Goal: Task Accomplishment & Management: Complete application form

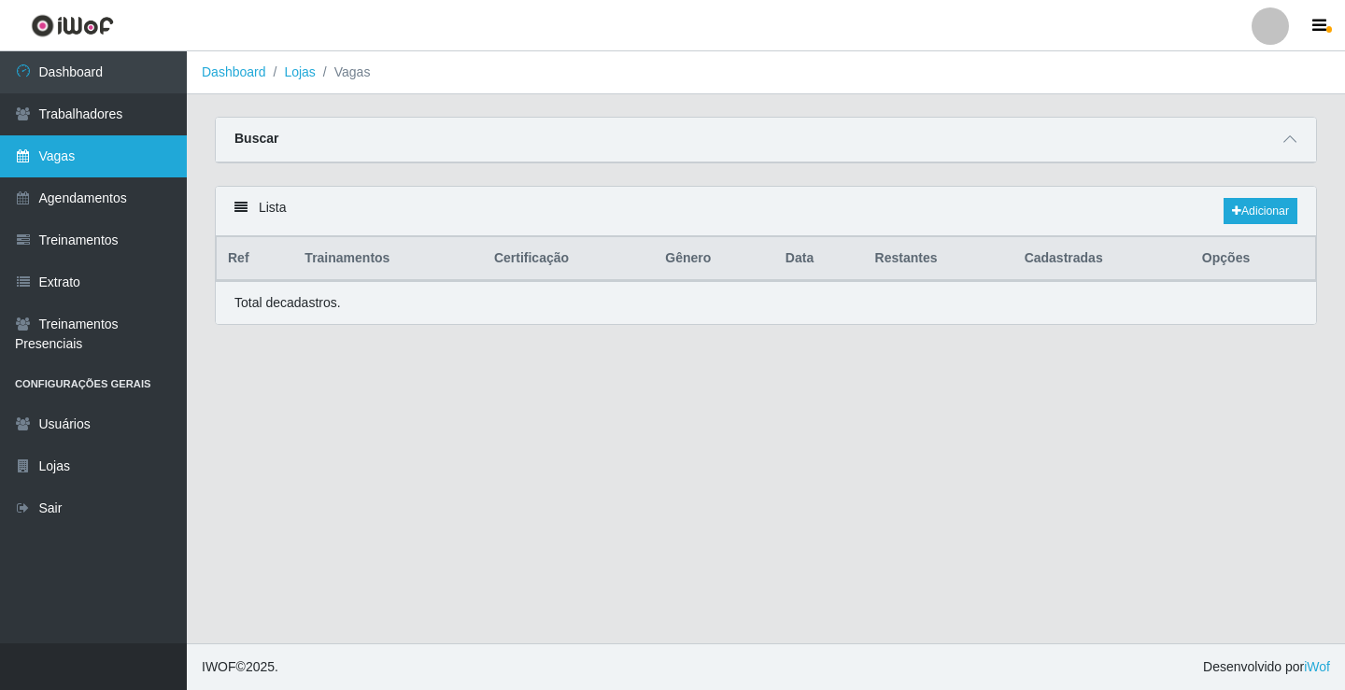
click at [94, 160] on link "Vagas" at bounding box center [93, 156] width 187 height 42
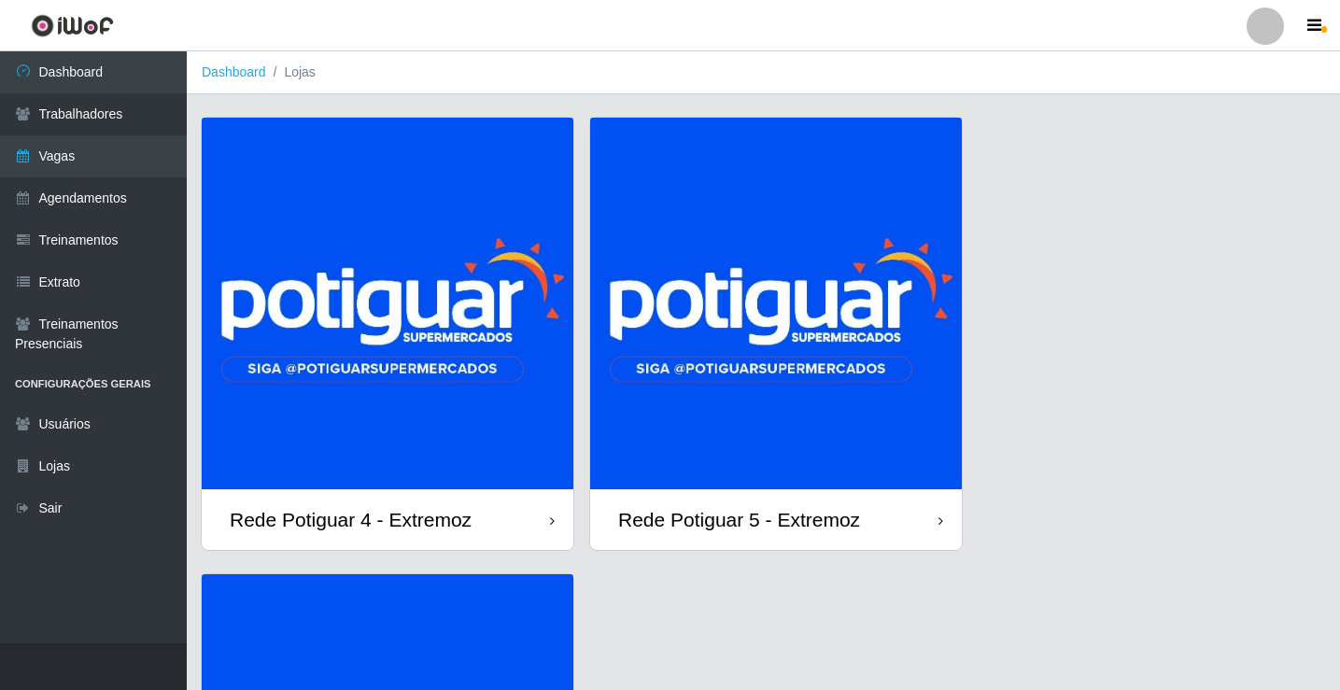
click at [770, 348] on img at bounding box center [776, 304] width 372 height 372
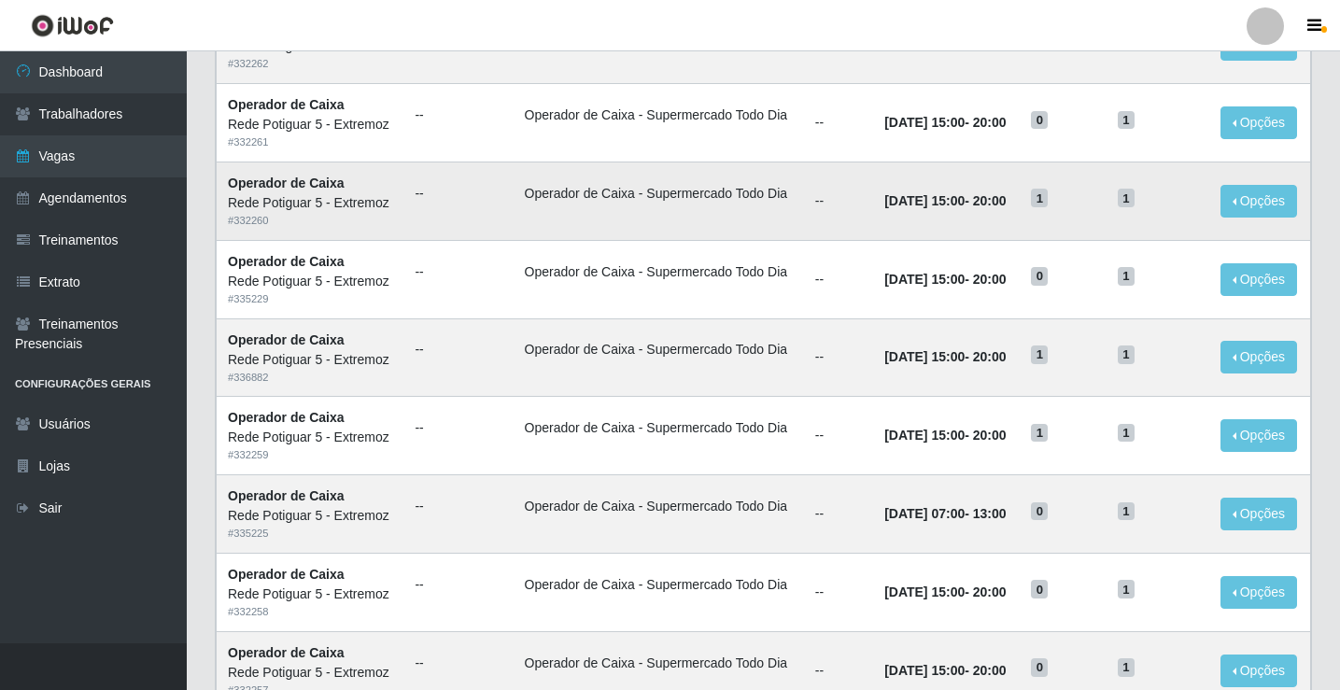
scroll to position [280, 0]
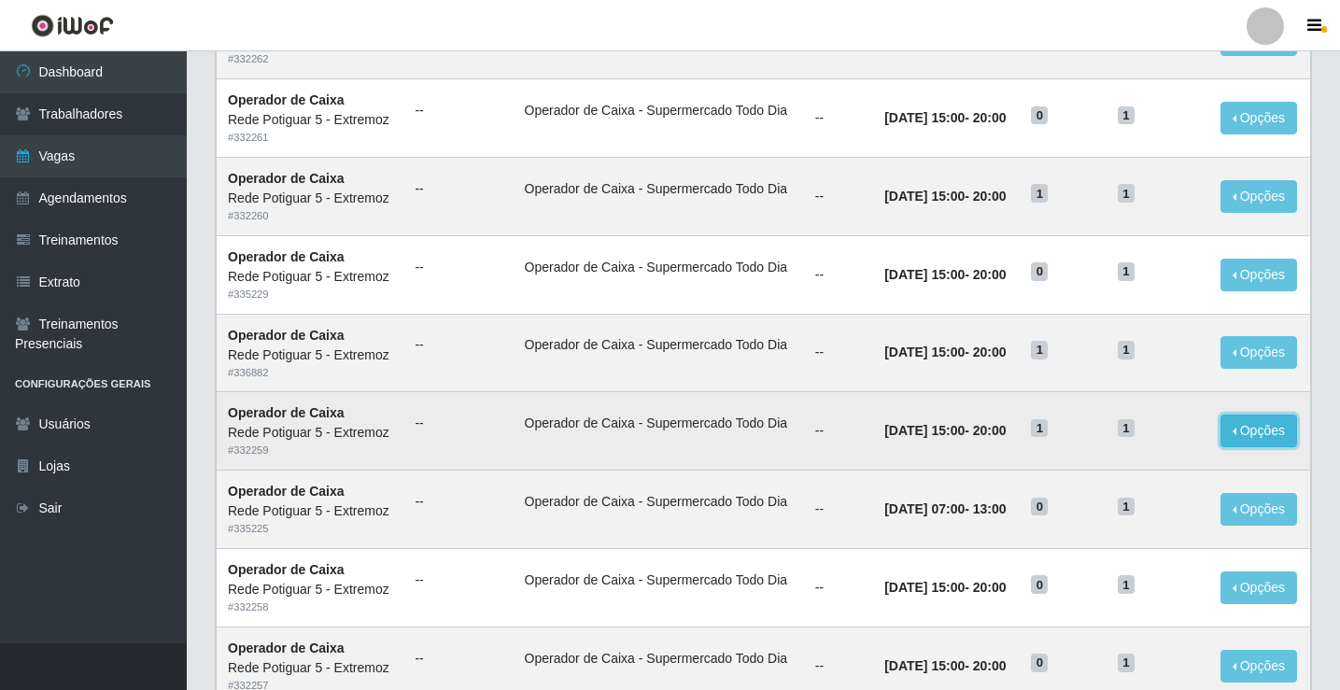
click at [1252, 427] on button "Opções" at bounding box center [1259, 431] width 77 height 33
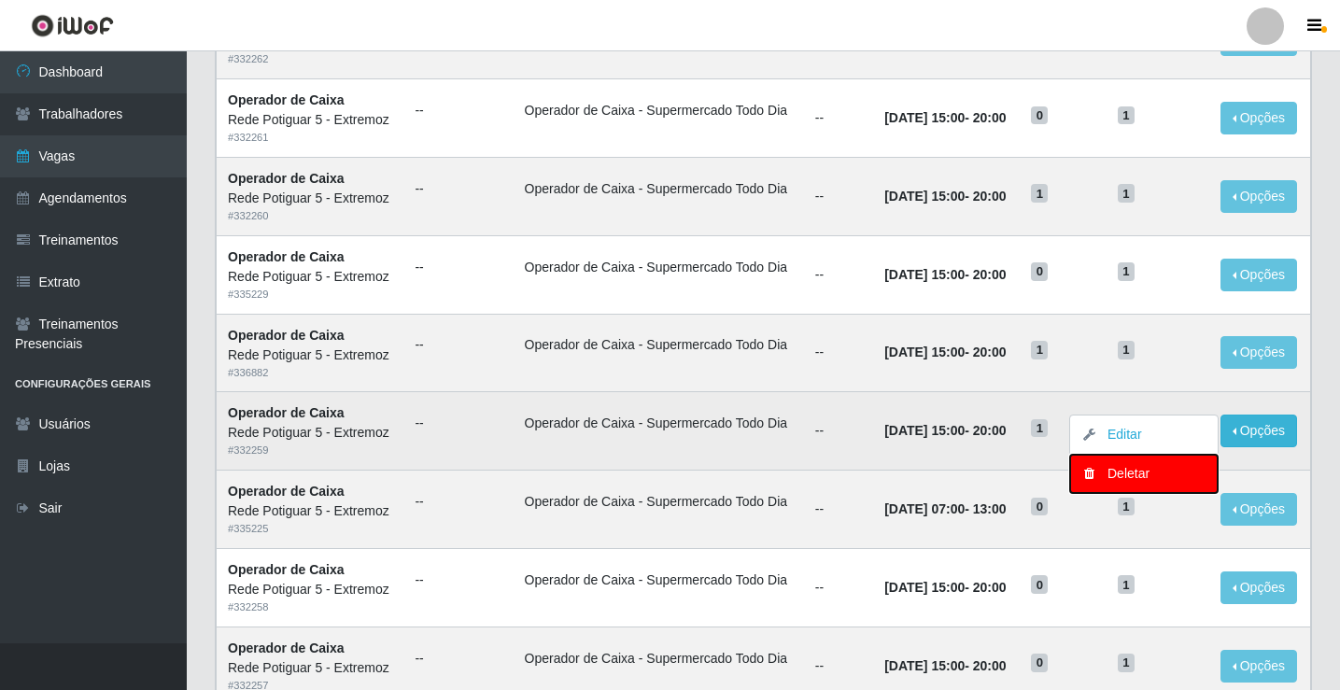
click at [1157, 476] on div "Deletar" at bounding box center [1144, 474] width 110 height 20
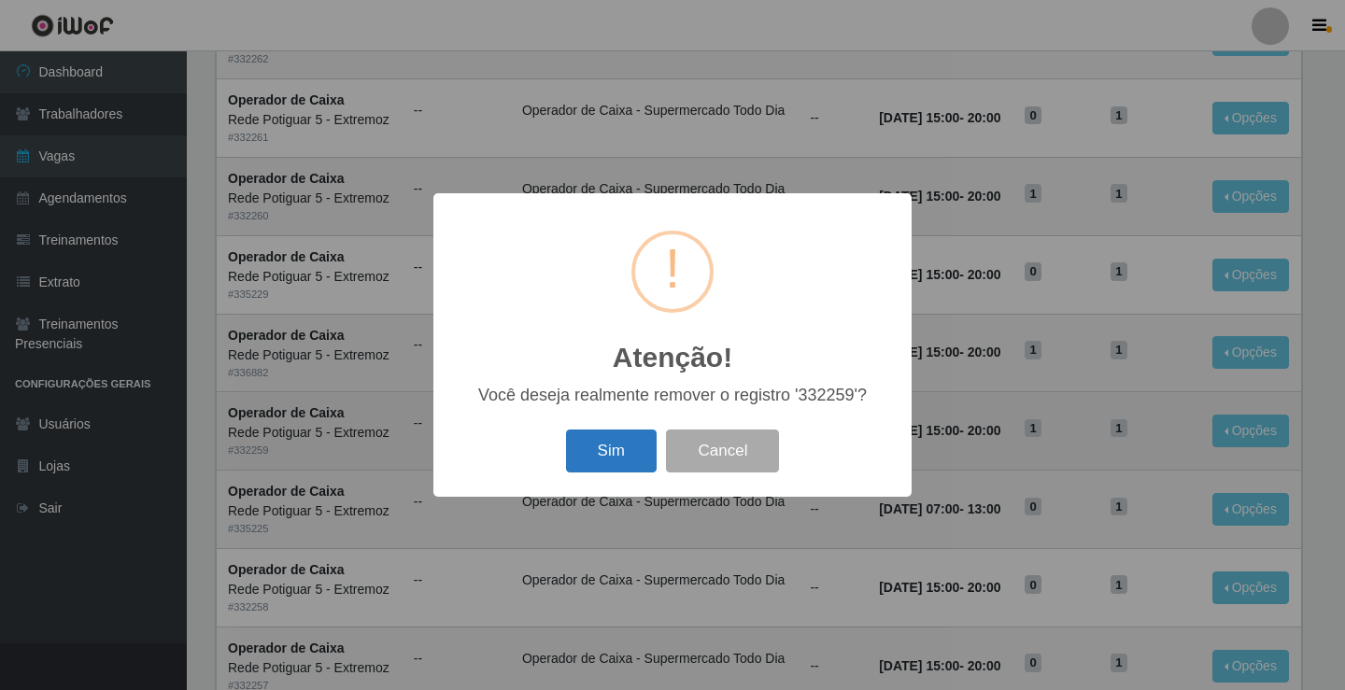
click at [624, 457] on button "Sim" at bounding box center [611, 452] width 91 height 44
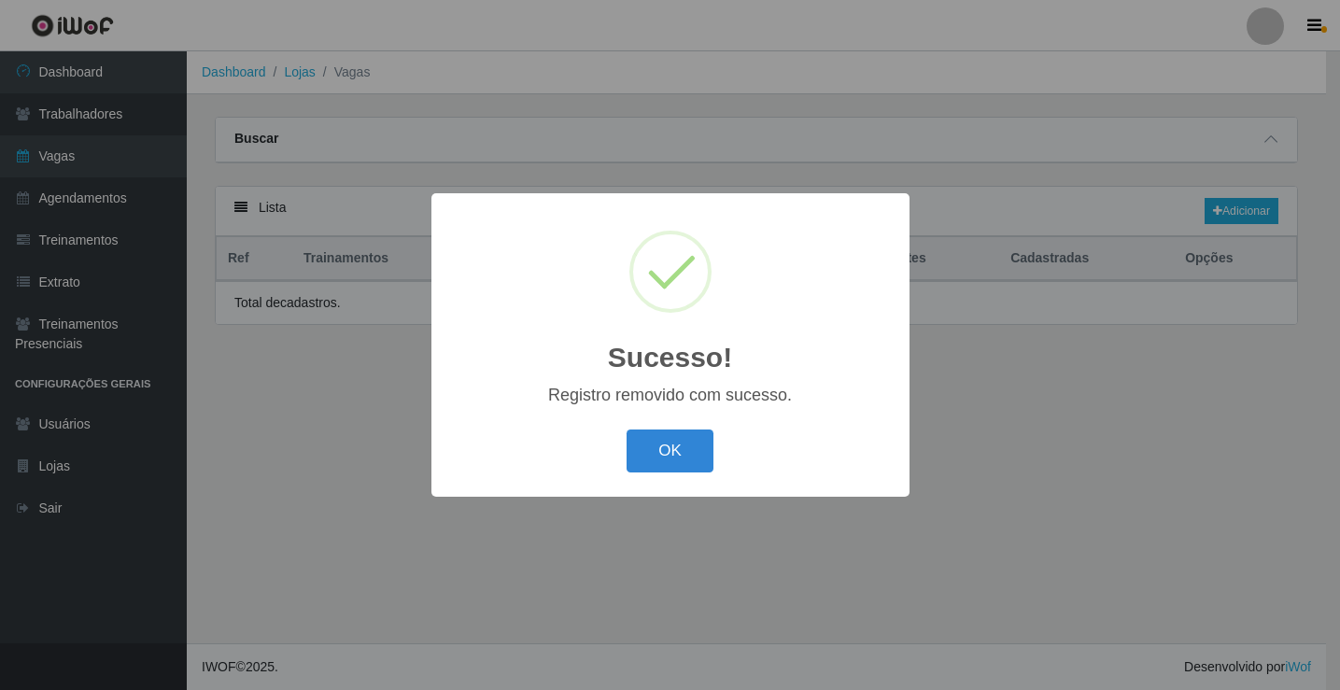
scroll to position [0, 0]
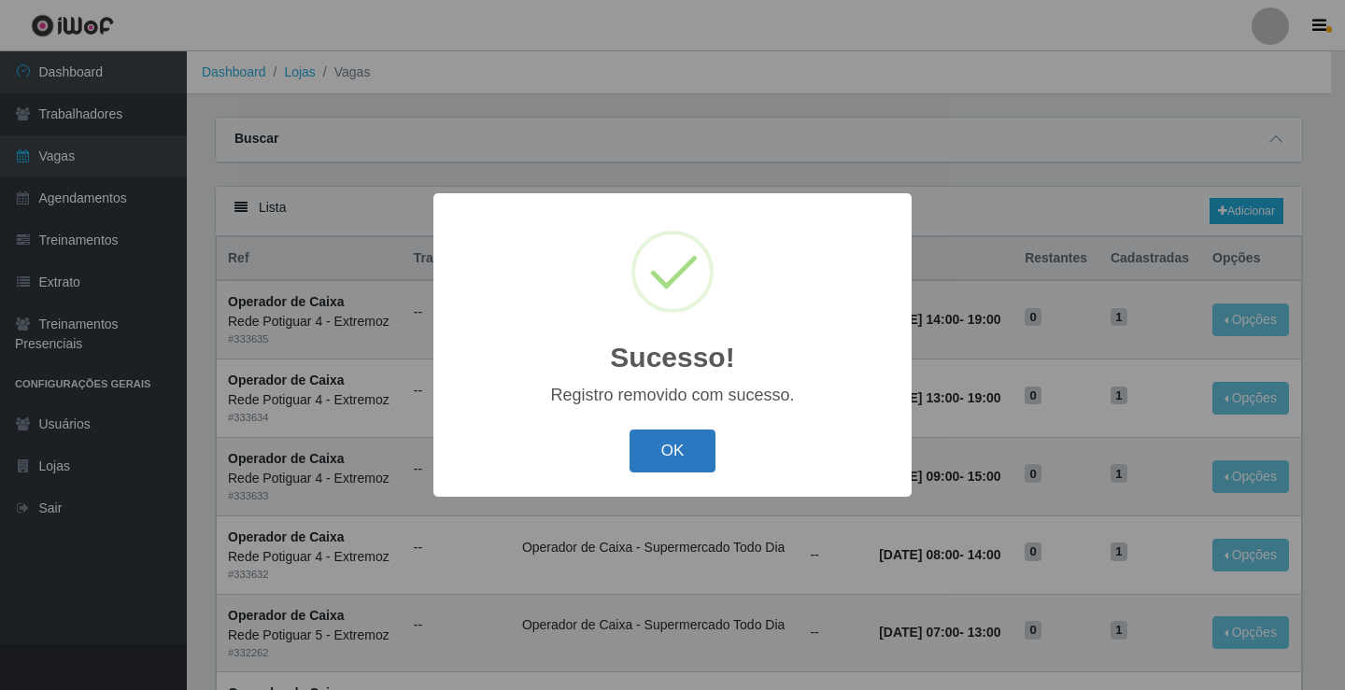
click at [688, 445] on button "OK" at bounding box center [673, 452] width 87 height 44
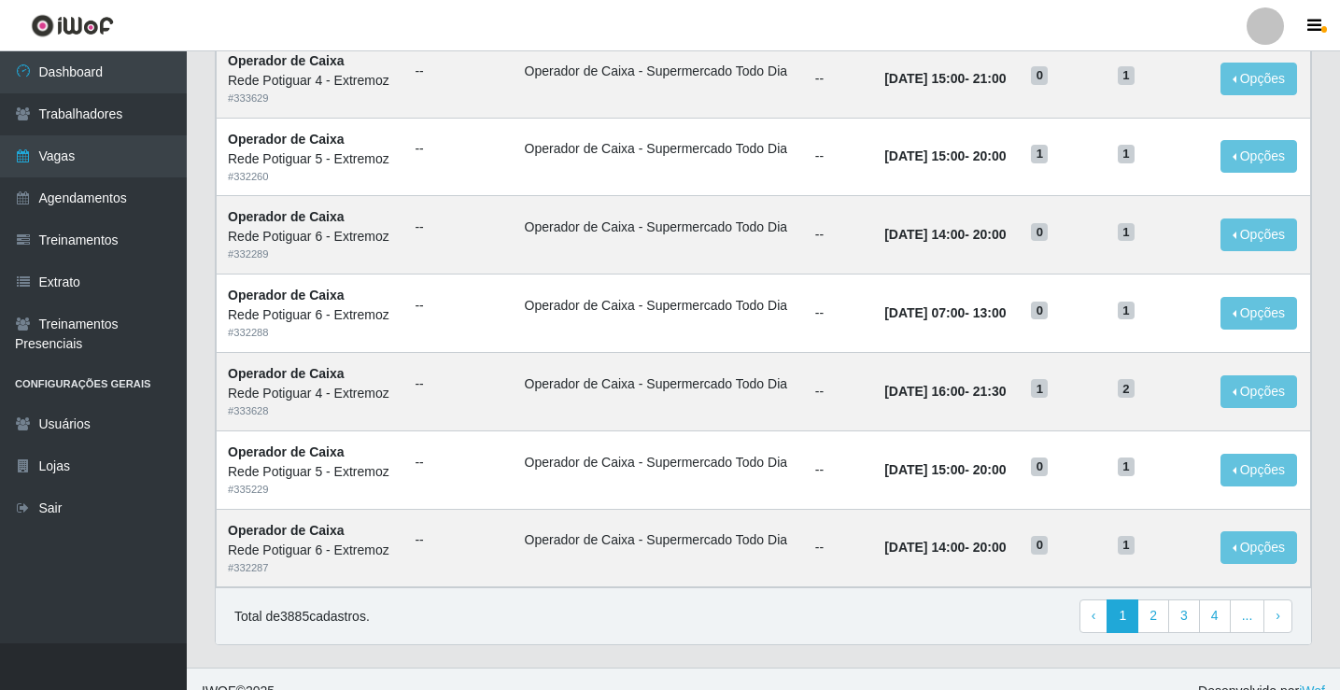
scroll to position [893, 0]
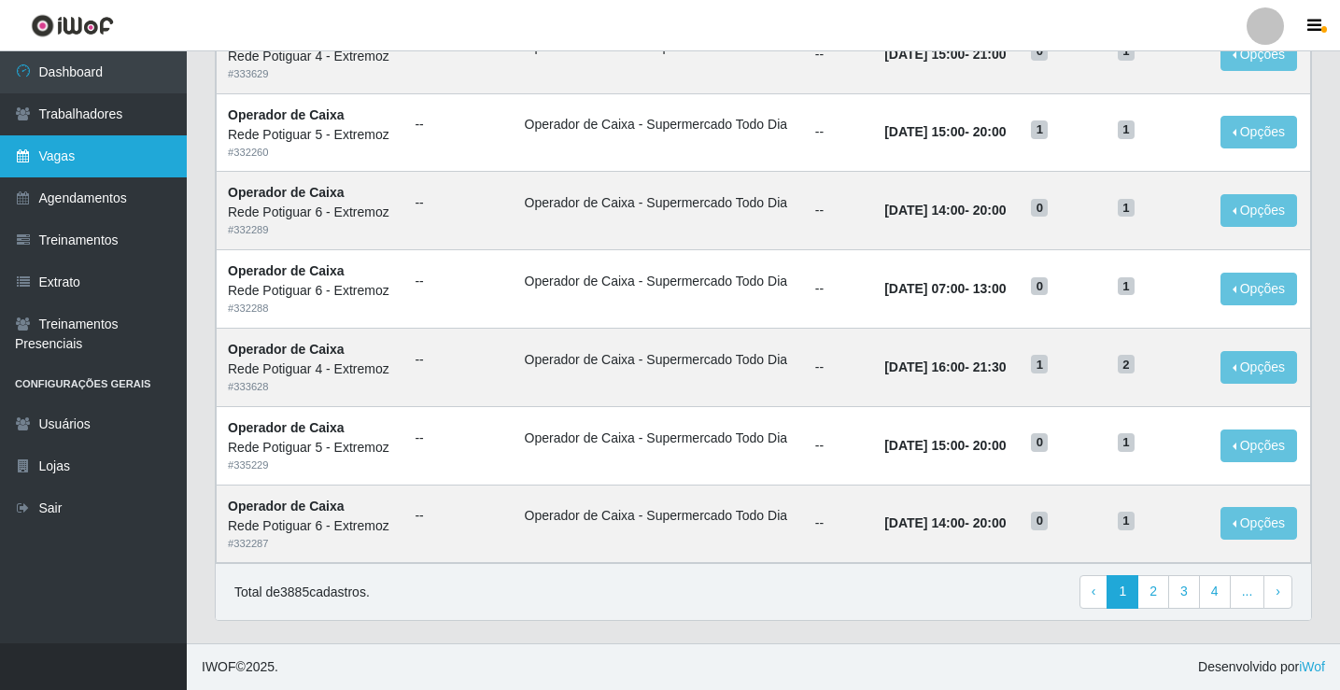
click at [85, 160] on link "Vagas" at bounding box center [93, 156] width 187 height 42
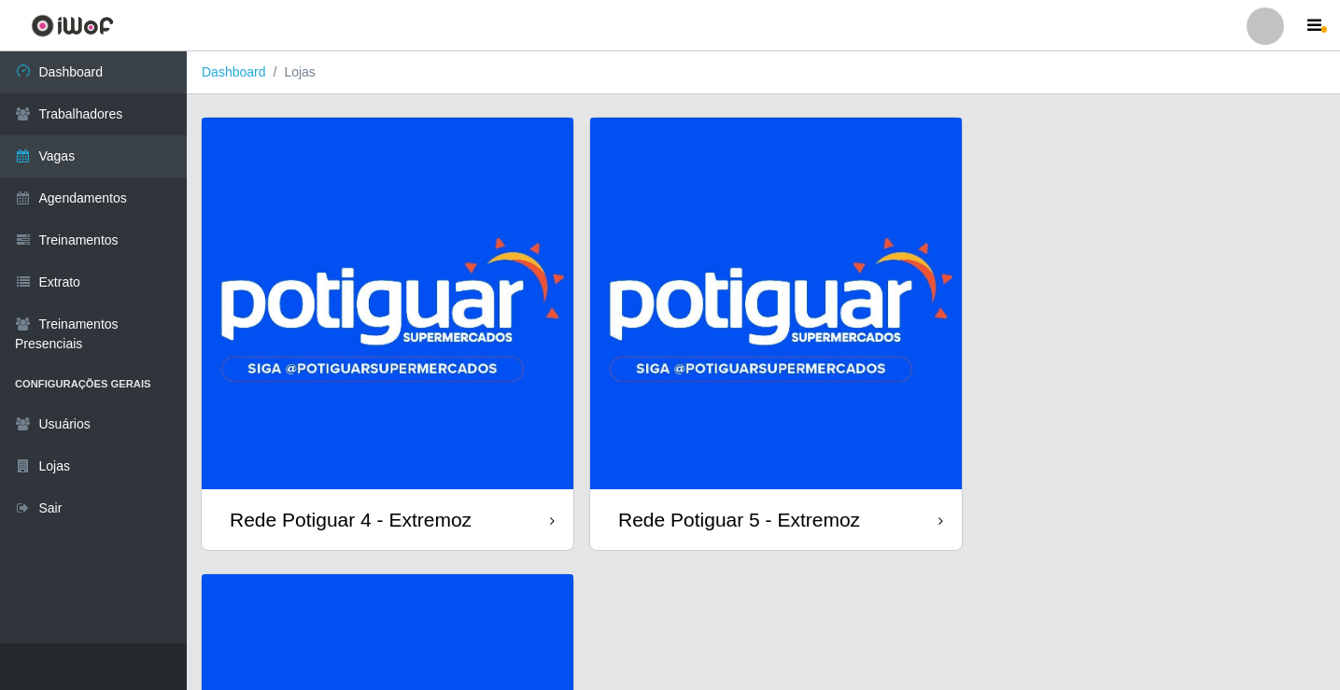
click at [761, 380] on img at bounding box center [776, 304] width 372 height 372
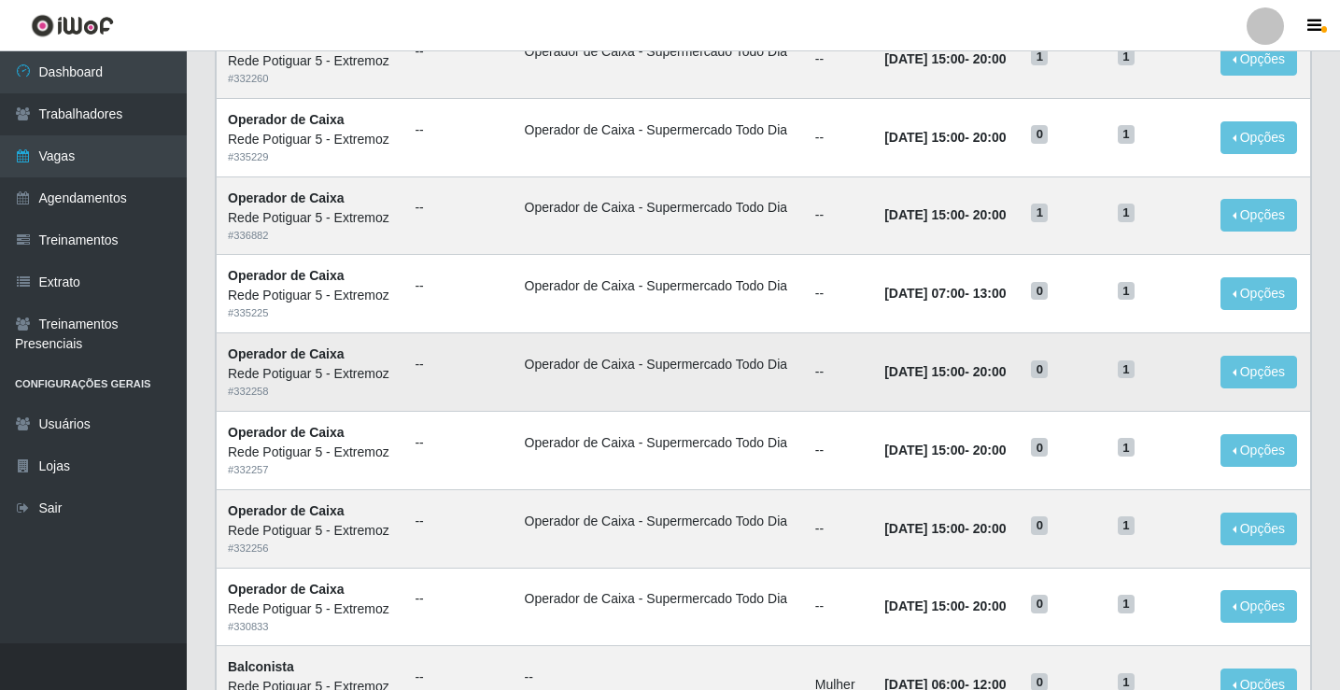
scroll to position [374, 0]
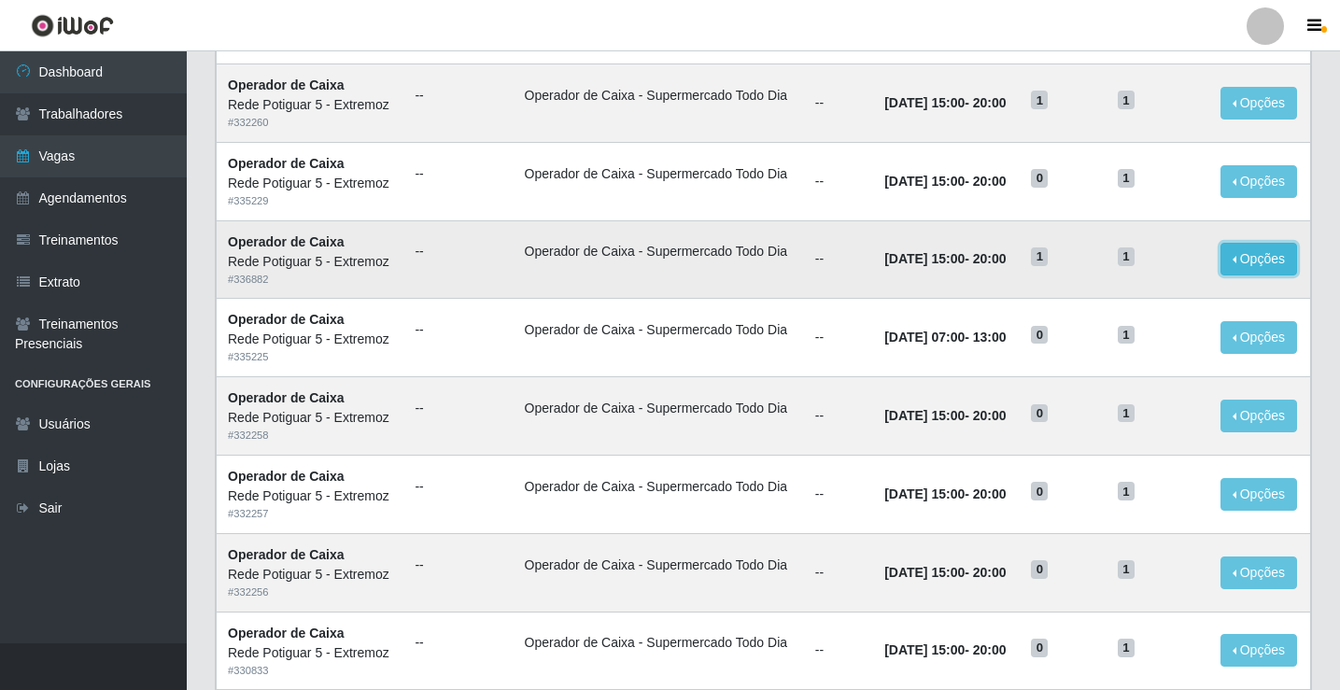
click at [1242, 259] on button "Opções" at bounding box center [1259, 259] width 77 height 33
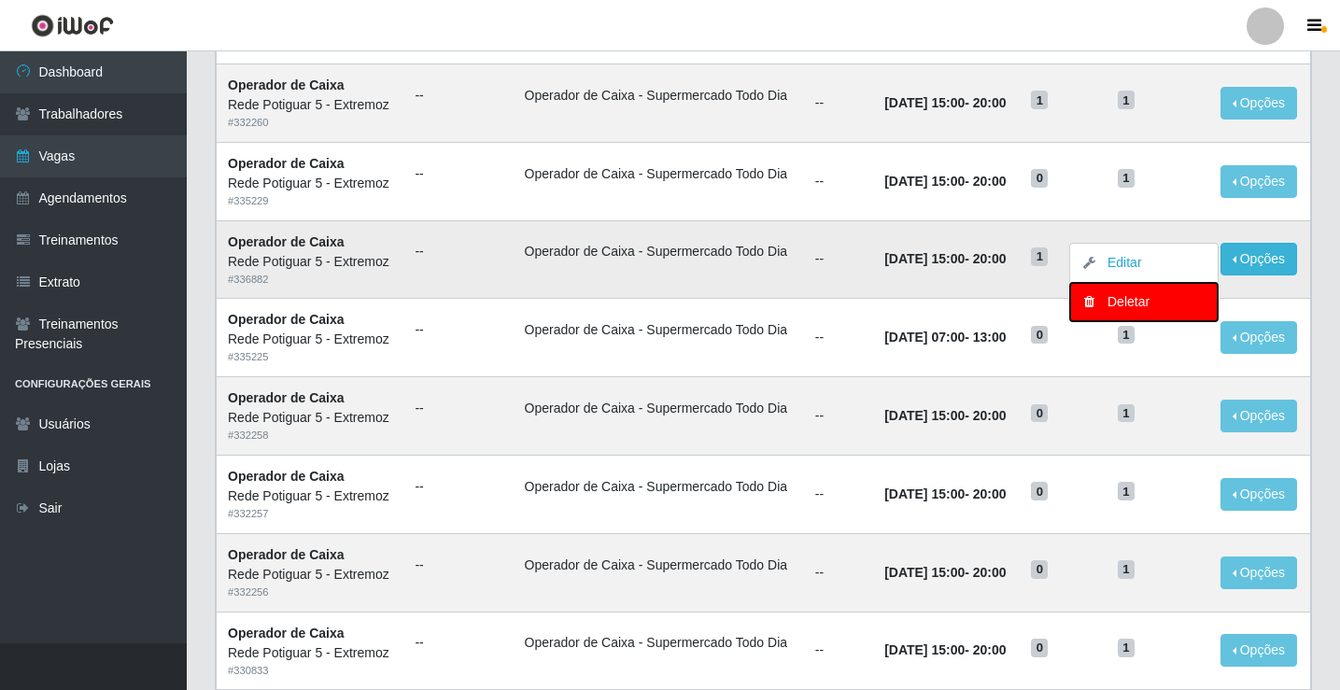
click at [1118, 297] on div "Deletar" at bounding box center [1144, 302] width 110 height 20
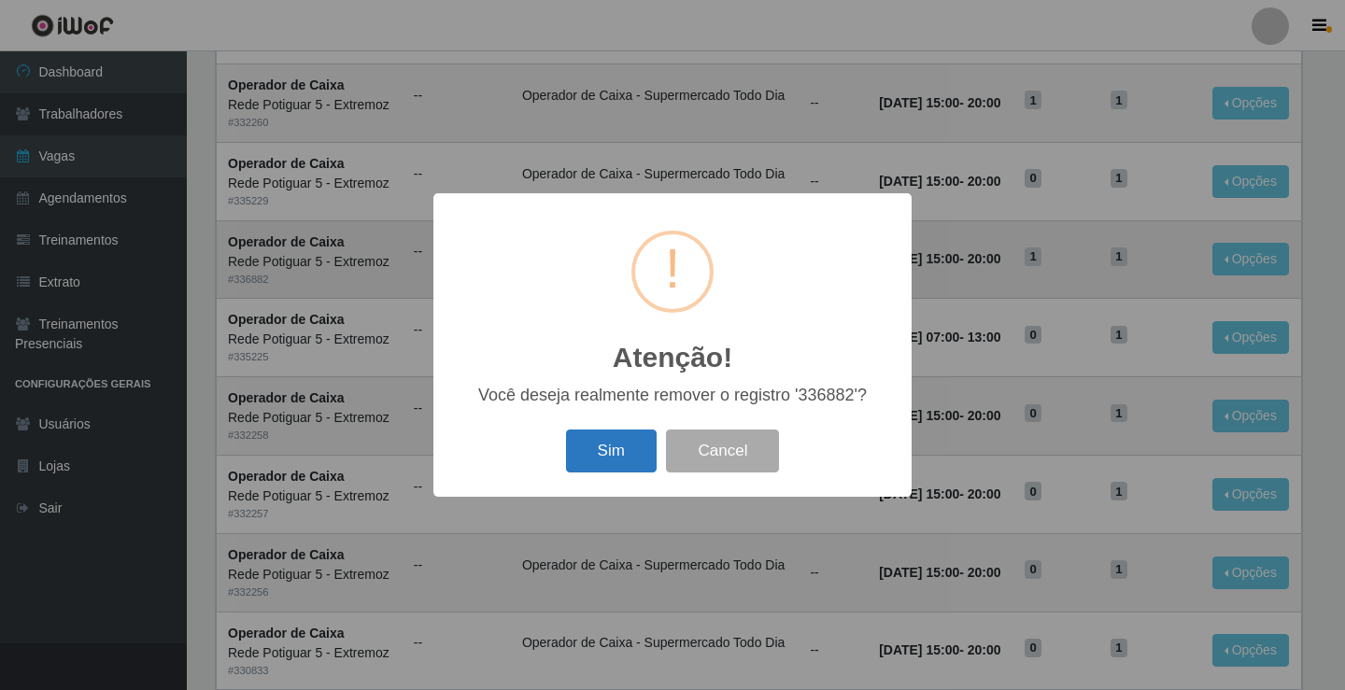
click at [616, 448] on button "Sim" at bounding box center [611, 452] width 91 height 44
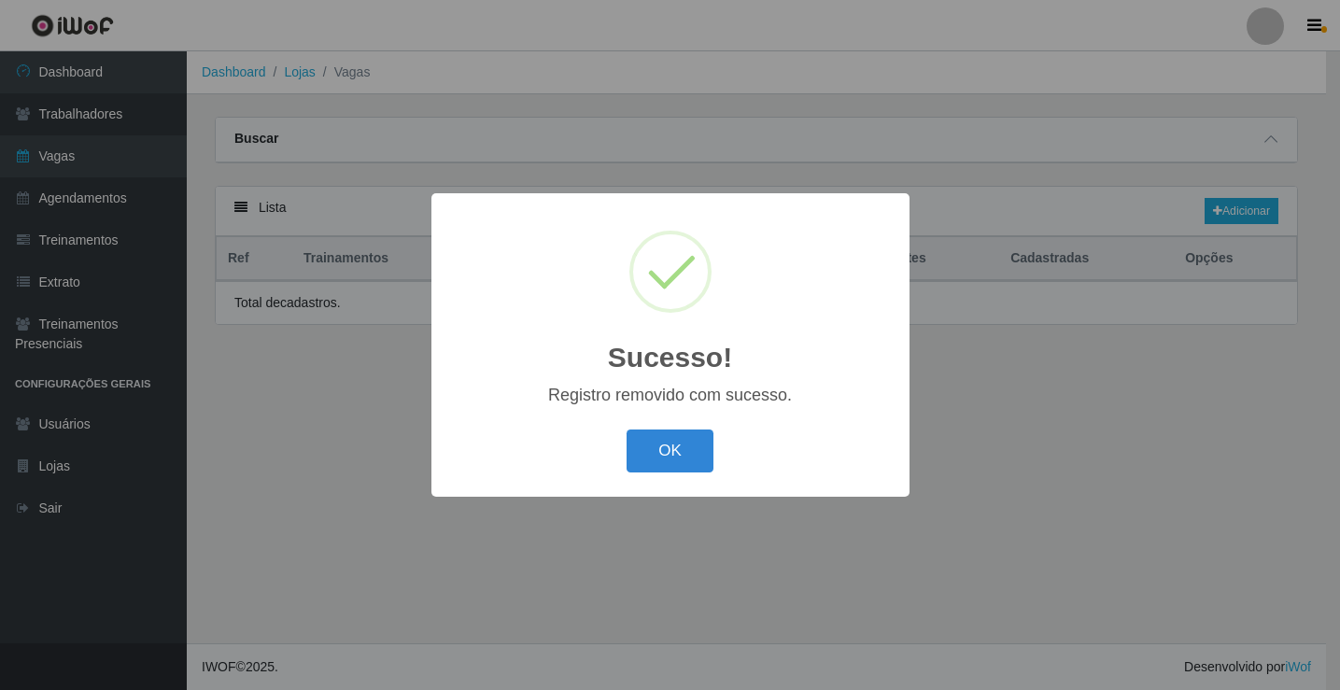
scroll to position [0, 0]
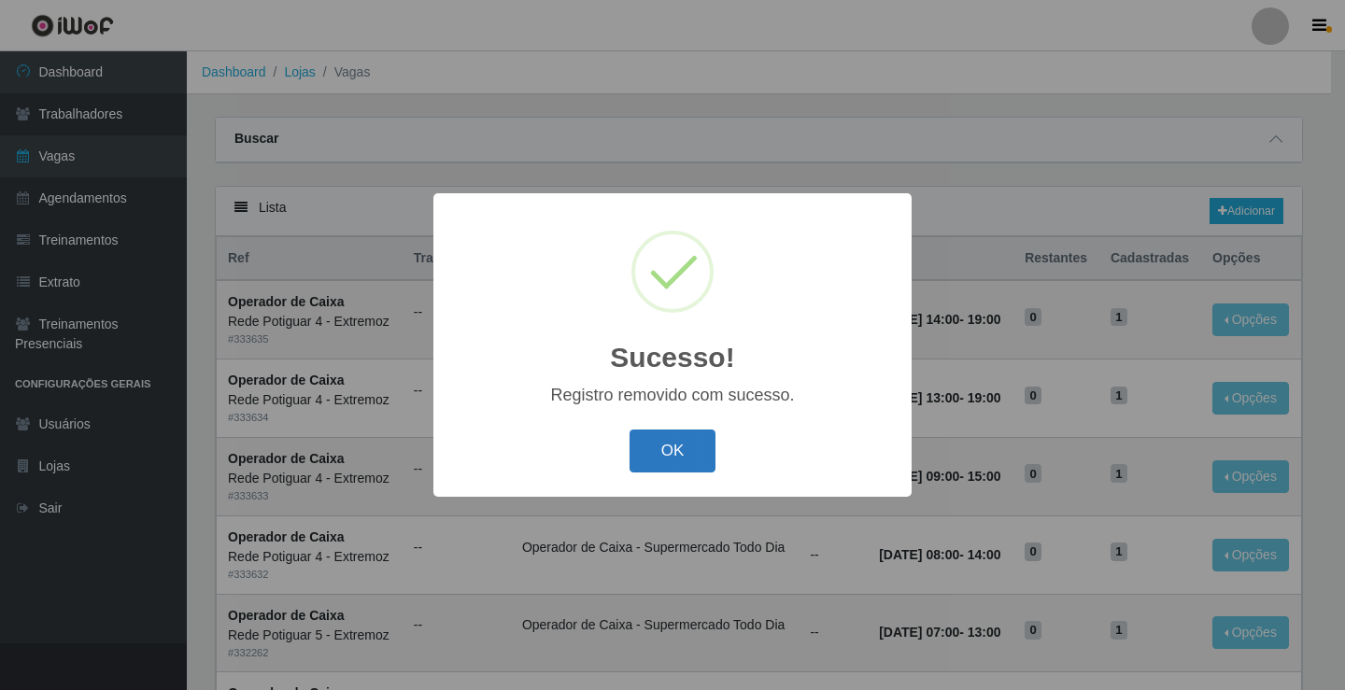
click at [693, 462] on button "OK" at bounding box center [673, 452] width 87 height 44
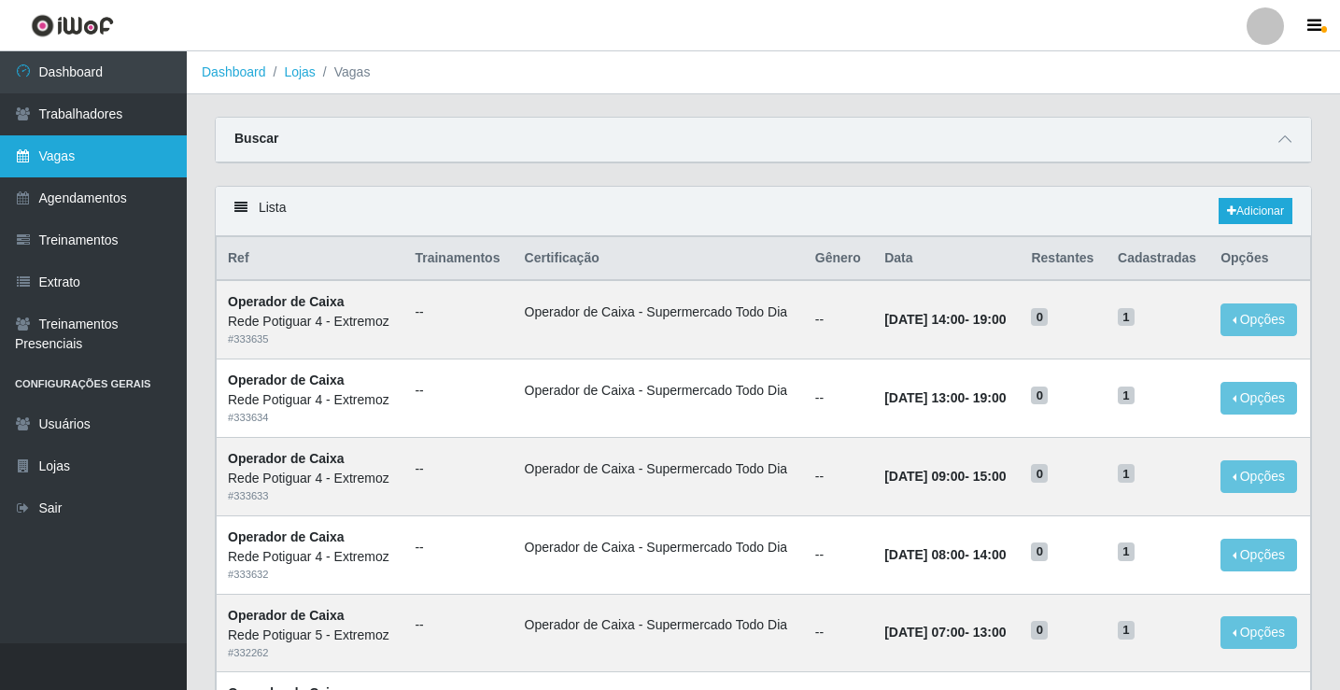
click at [120, 171] on link "Vagas" at bounding box center [93, 156] width 187 height 42
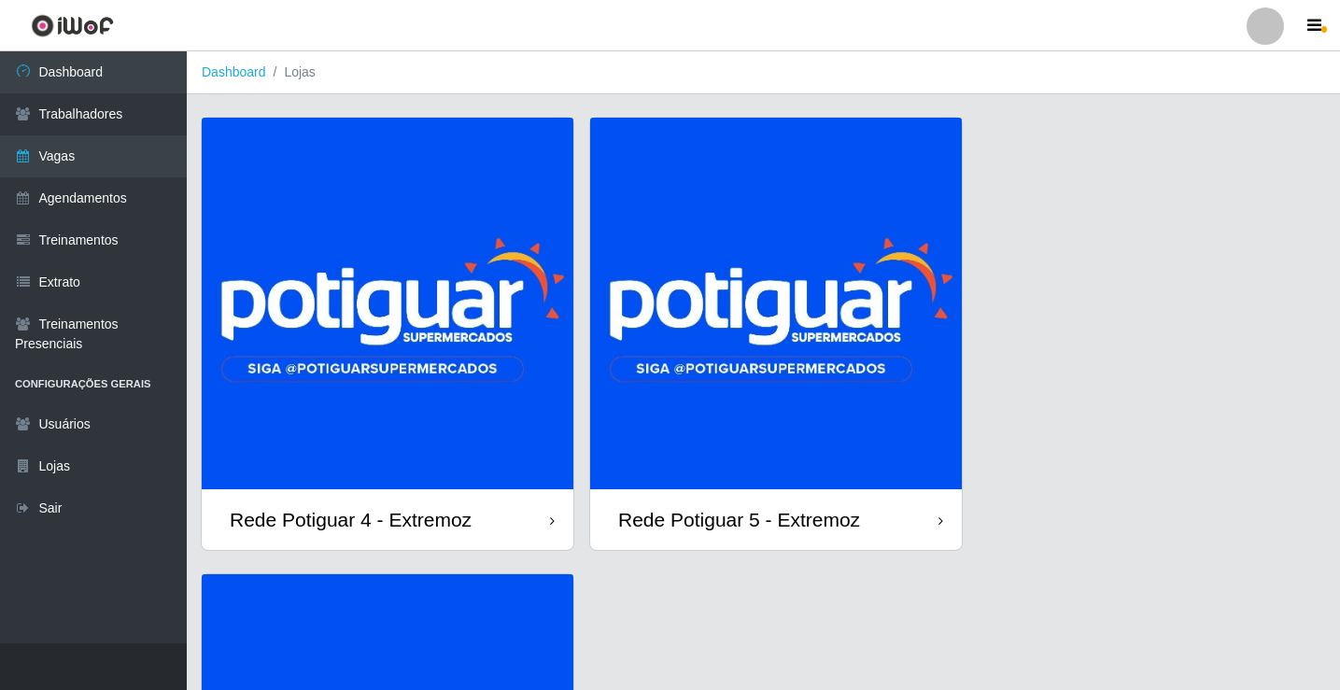
click at [792, 302] on img at bounding box center [776, 304] width 372 height 372
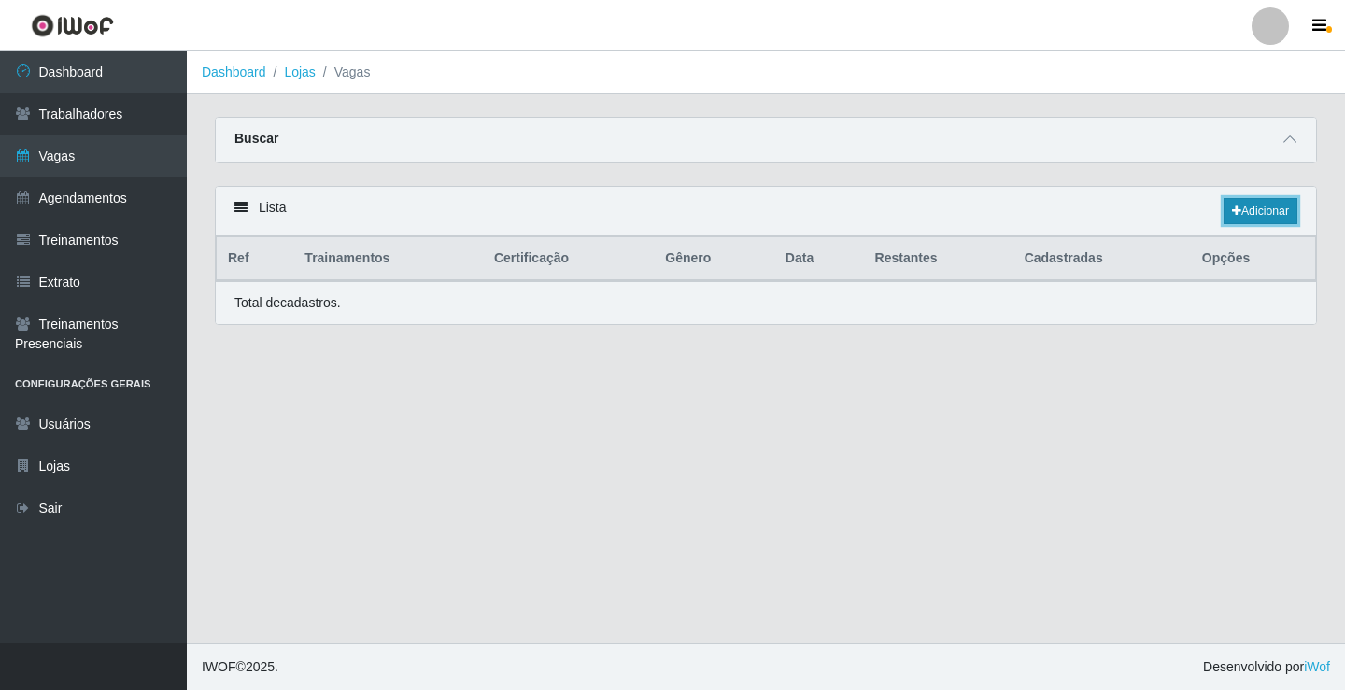
click at [1254, 207] on link "Adicionar" at bounding box center [1261, 211] width 74 height 26
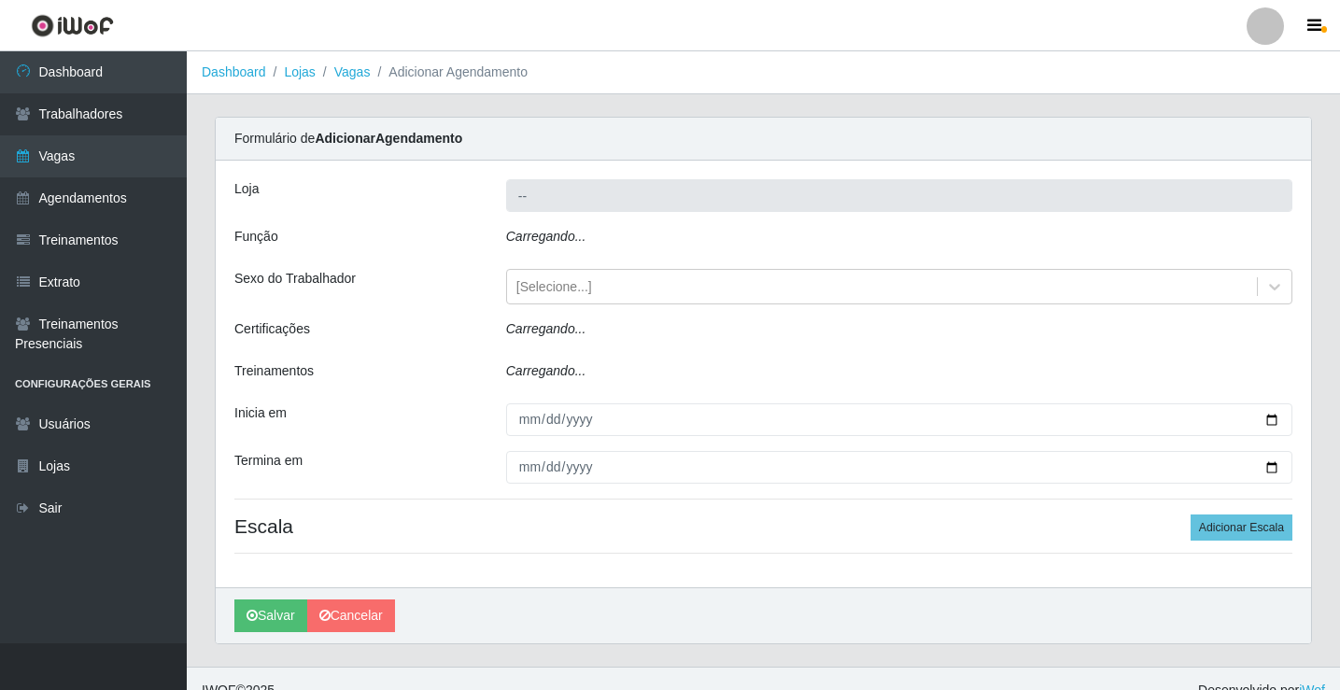
type input "Rede Potiguar 5 - Extremoz"
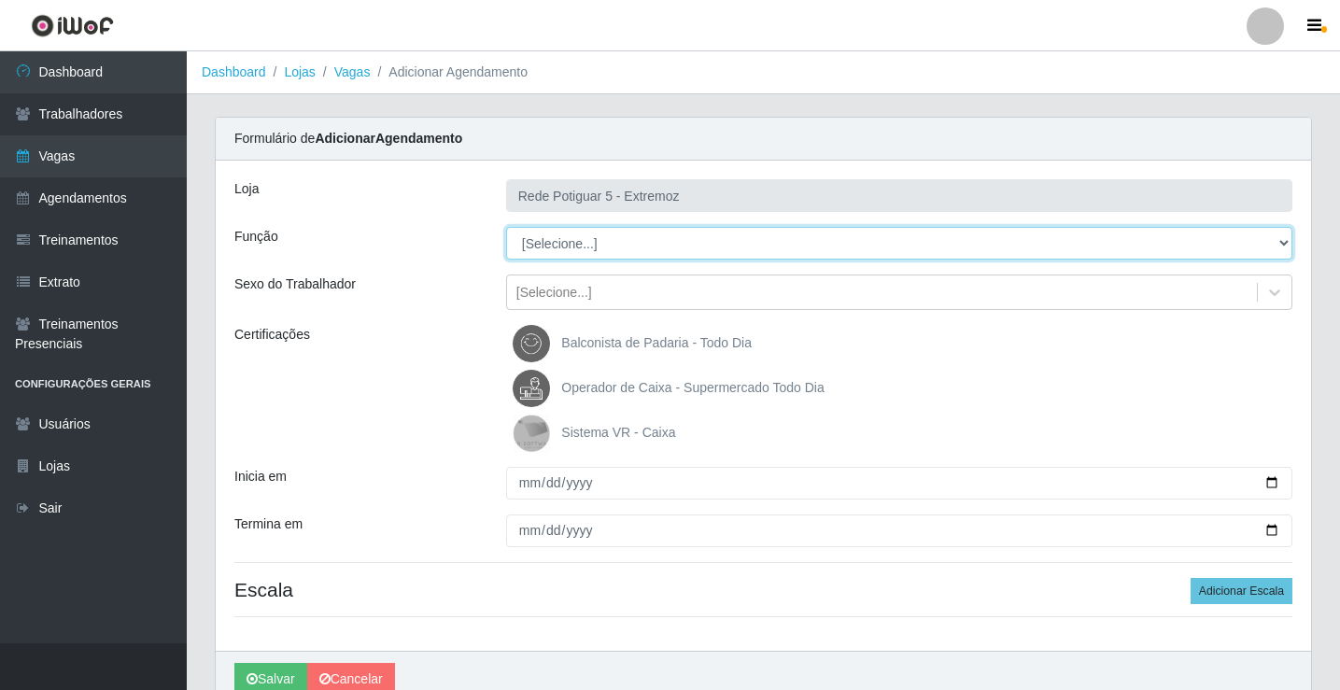
click at [562, 252] on select "[Selecione...] ASG Balconista Embalador Operador de Caixa Operador de Loja Repo…" at bounding box center [899, 243] width 786 height 33
select select "22"
click at [506, 227] on select "[Selecione...] ASG Balconista Embalador Operador de Caixa Operador de Loja Repo…" at bounding box center [899, 243] width 786 height 33
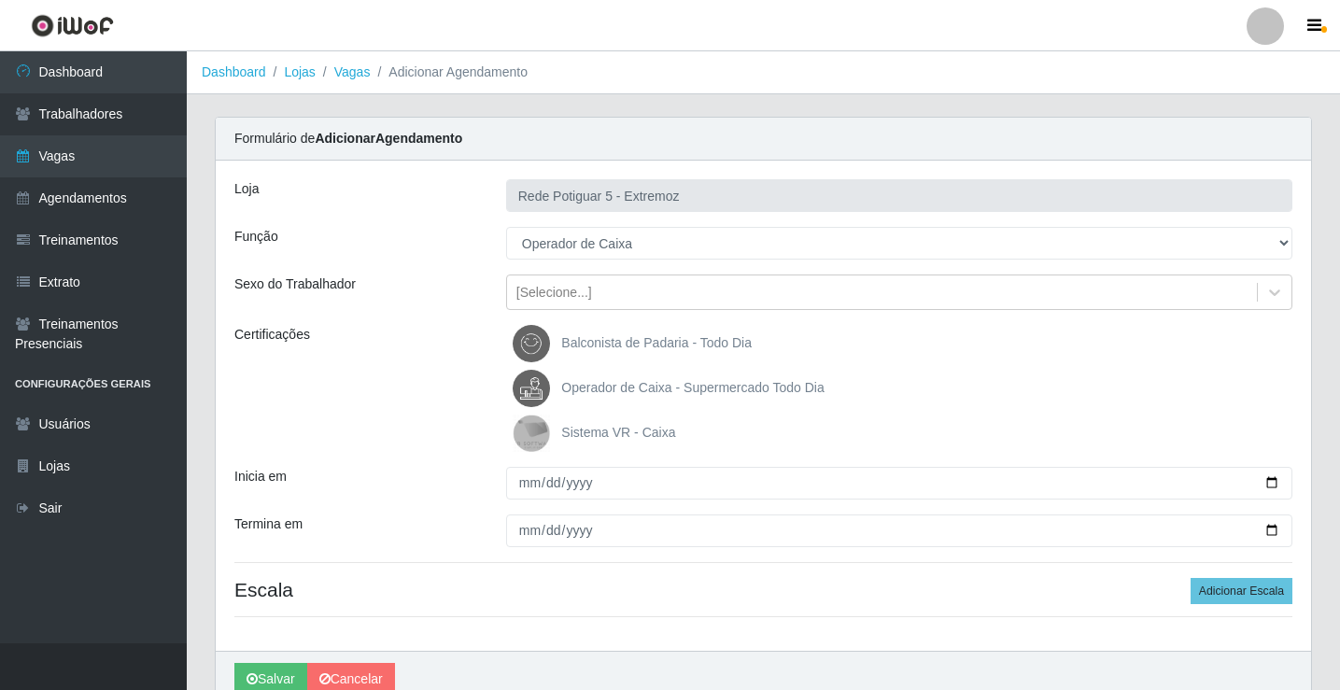
click at [614, 390] on span "Operador de Caixa - Supermercado Todo Dia" at bounding box center [692, 387] width 262 height 15
click at [0, 0] on input "Operador de Caixa - Supermercado Todo Dia" at bounding box center [0, 0] width 0 height 0
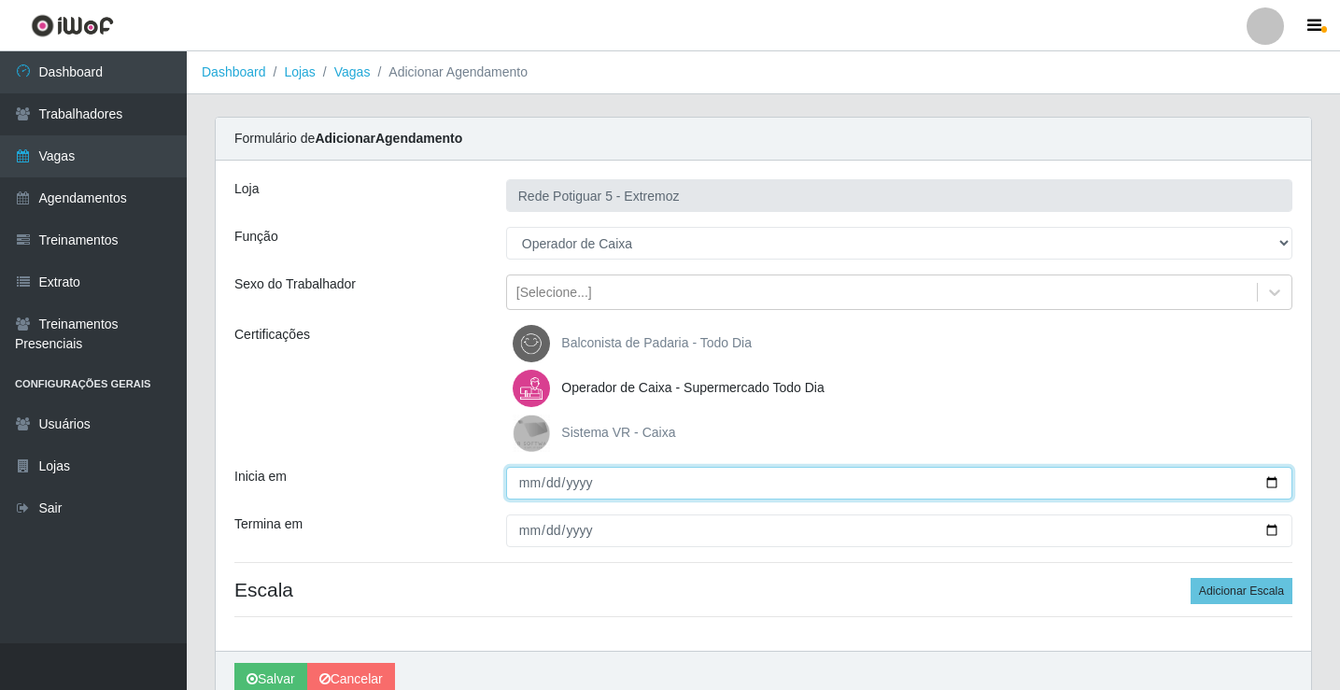
click at [527, 474] on input "Inicia em" at bounding box center [899, 483] width 786 height 33
type input "2025-08-27"
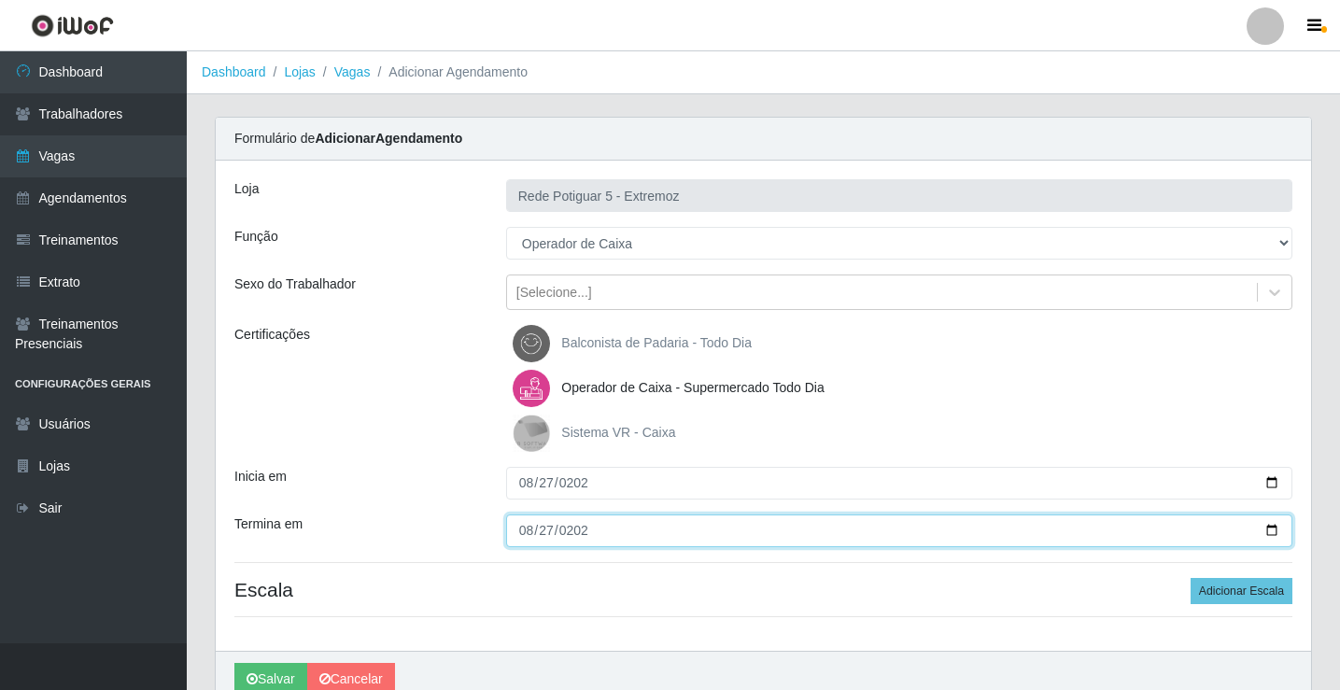
type input "2025-08-27"
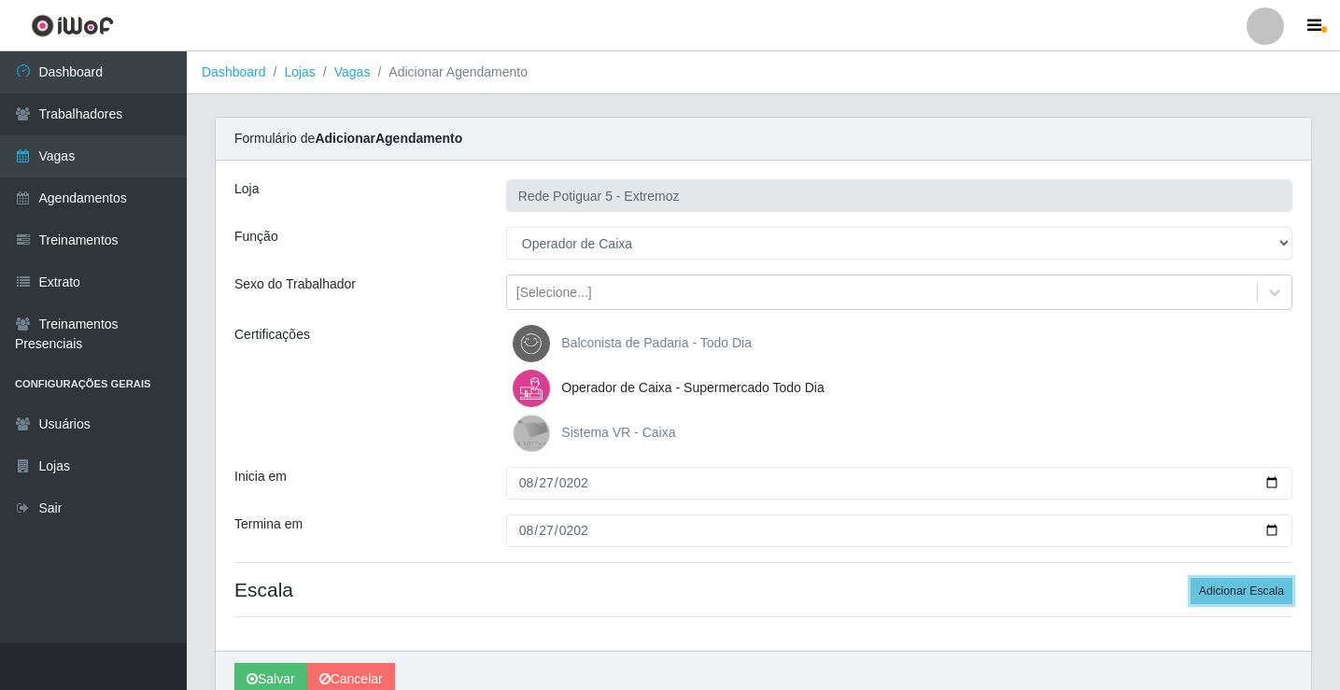
click at [1191, 578] on button "Adicionar Escala" at bounding box center [1242, 591] width 102 height 26
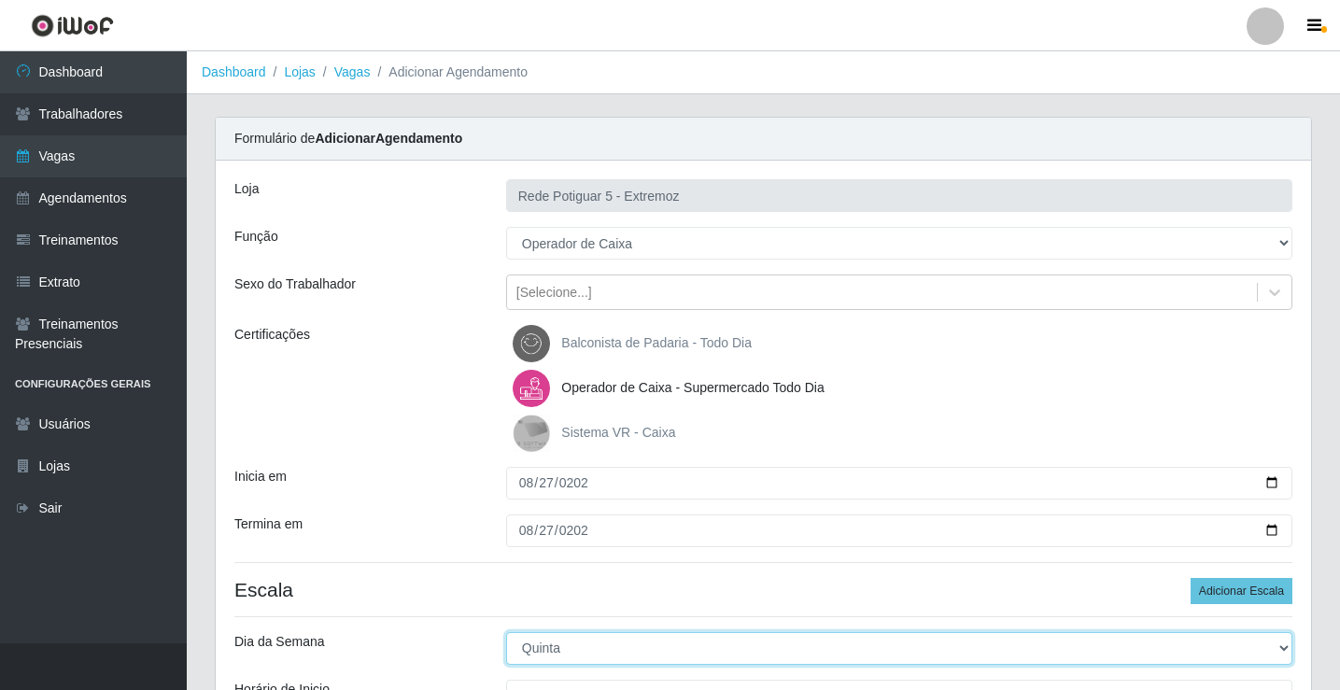
select select "3"
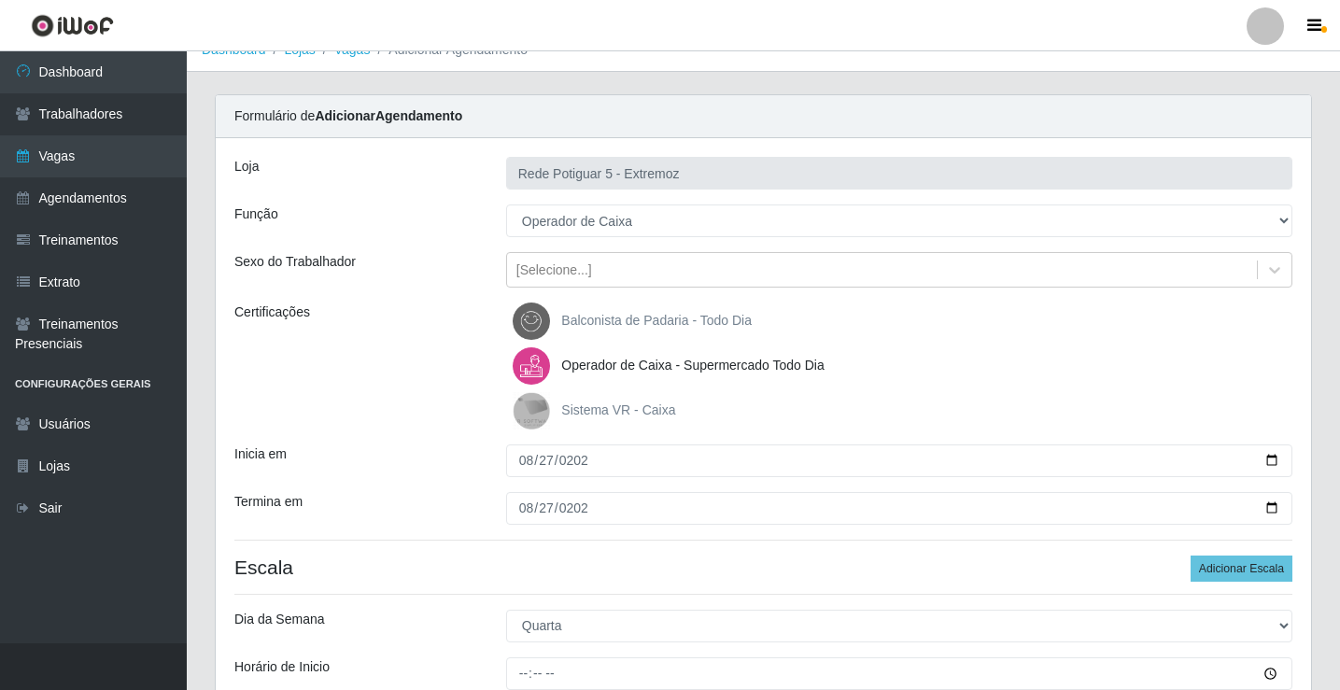
scroll to position [293, 0]
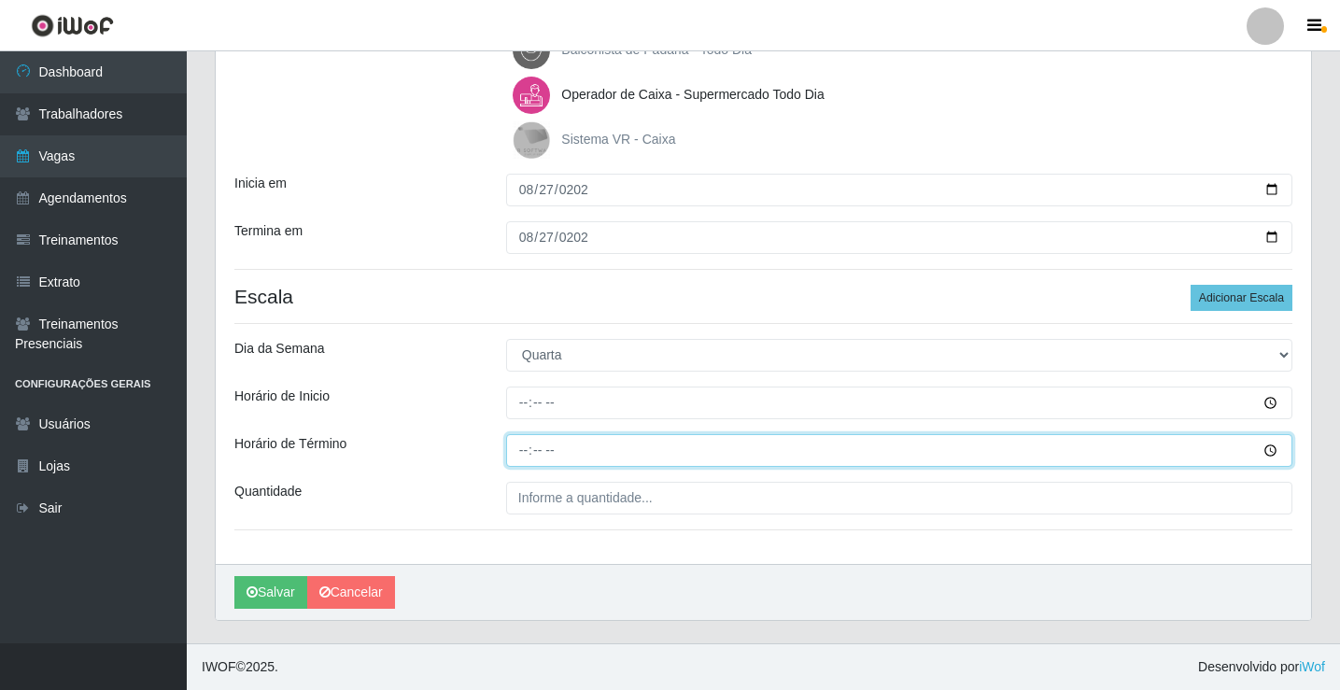
type input "20:00"
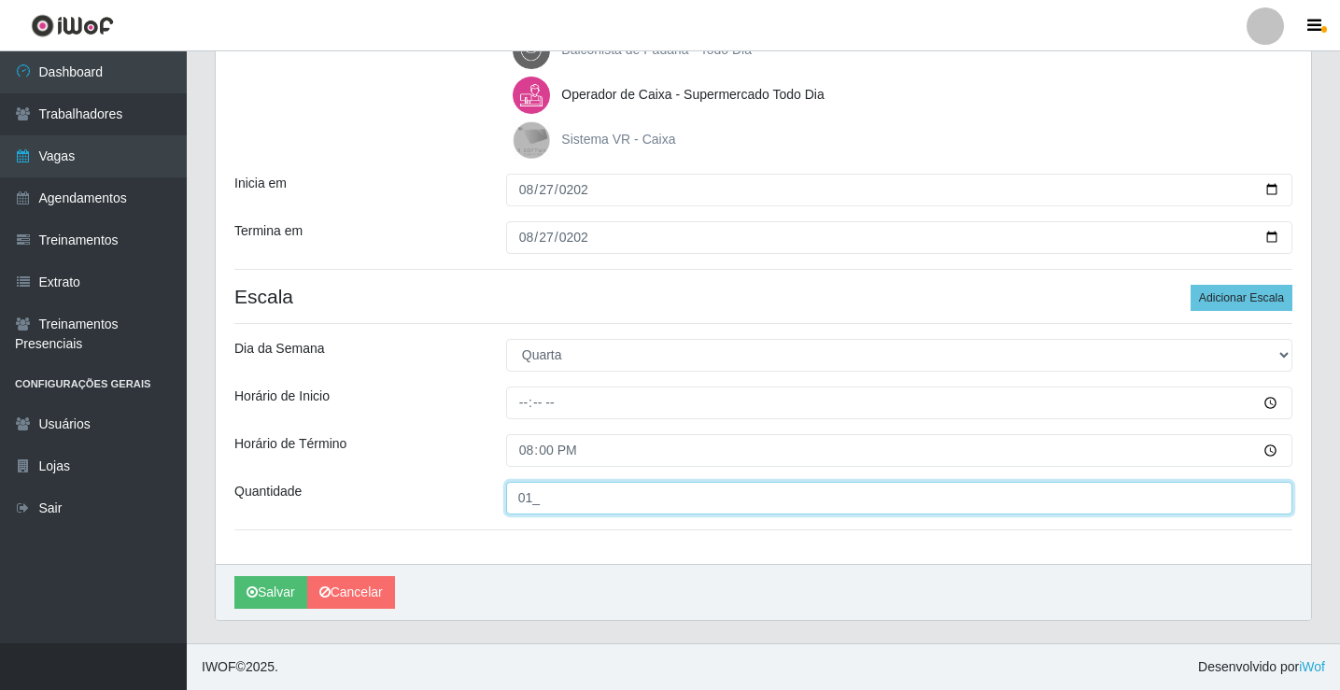
type input "01_"
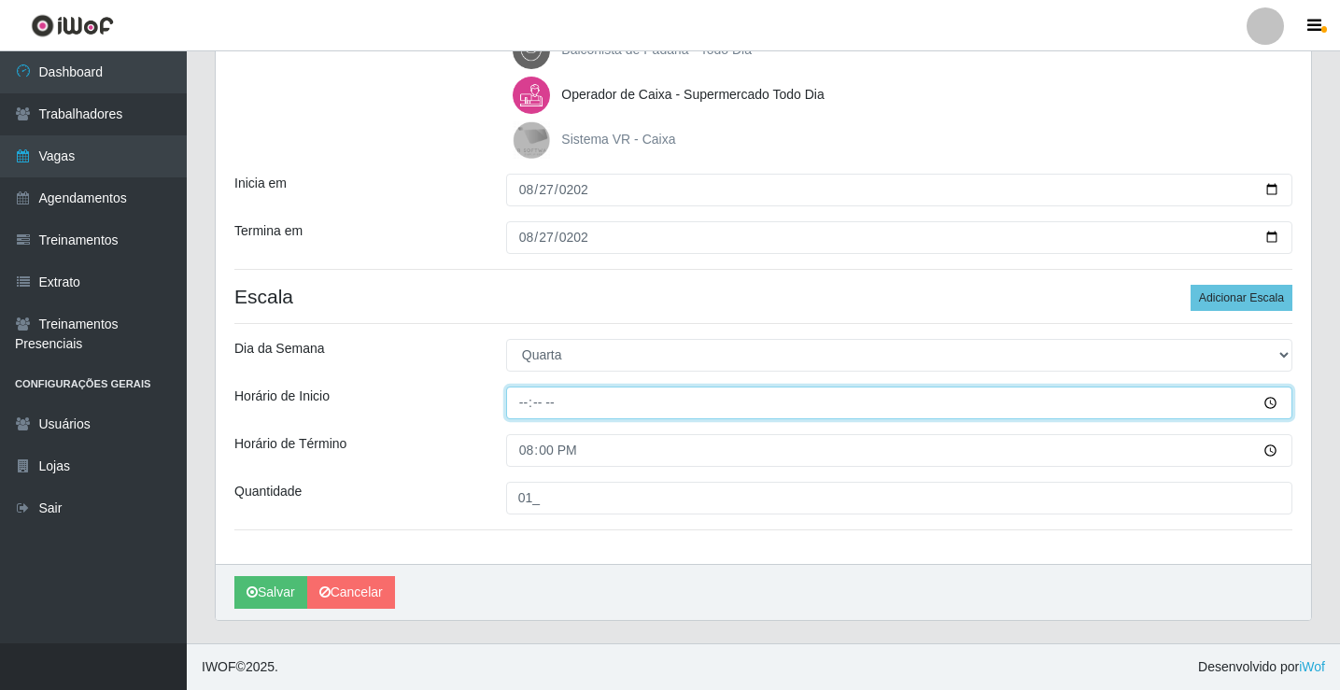
click at [535, 401] on input "Horário de Inicio" at bounding box center [899, 403] width 786 height 33
click at [543, 401] on input "Horário de Inicio" at bounding box center [899, 403] width 786 height 33
type input "15:00"
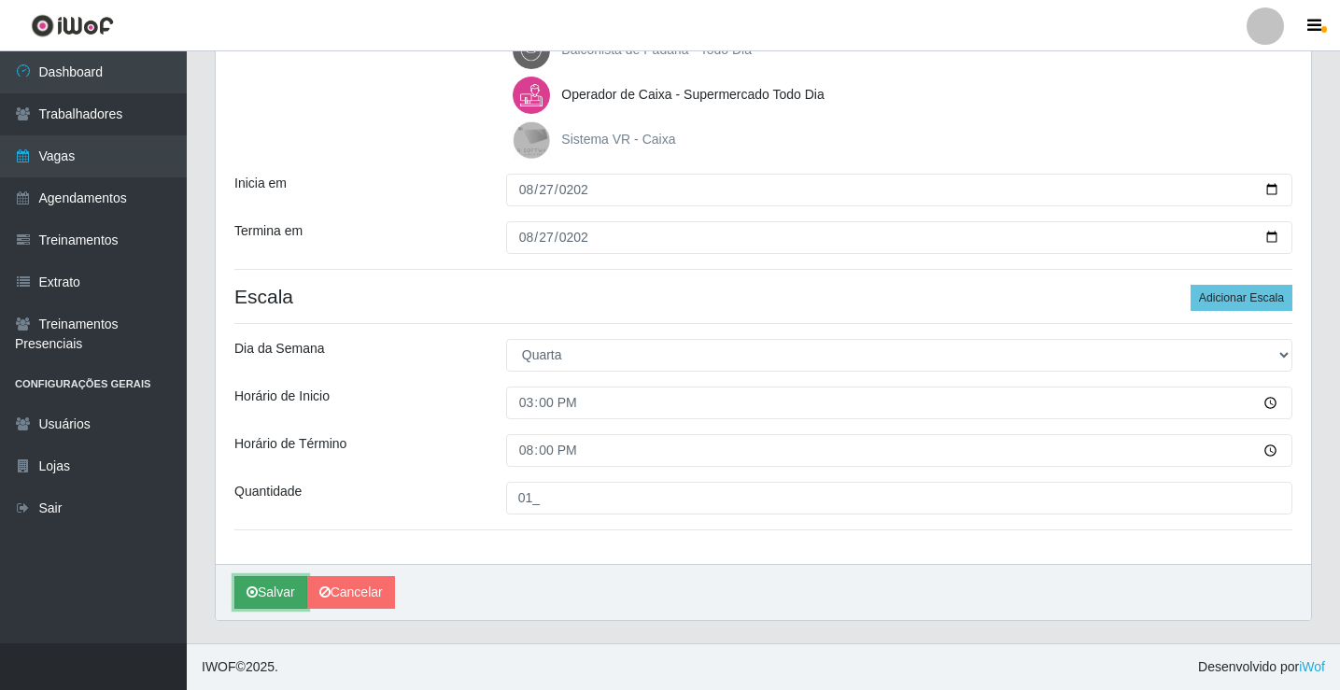
click at [262, 606] on button "Salvar" at bounding box center [270, 592] width 73 height 33
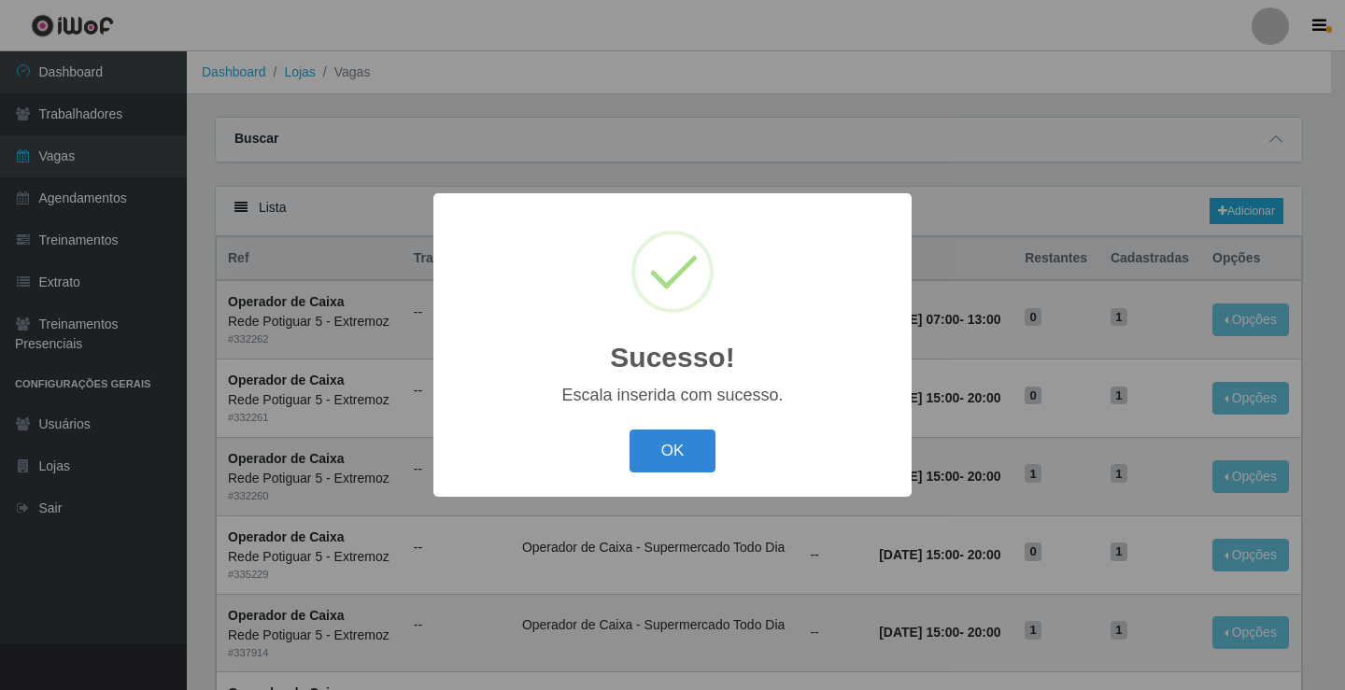
click at [670, 476] on div "OK Cancel" at bounding box center [672, 450] width 441 height 53
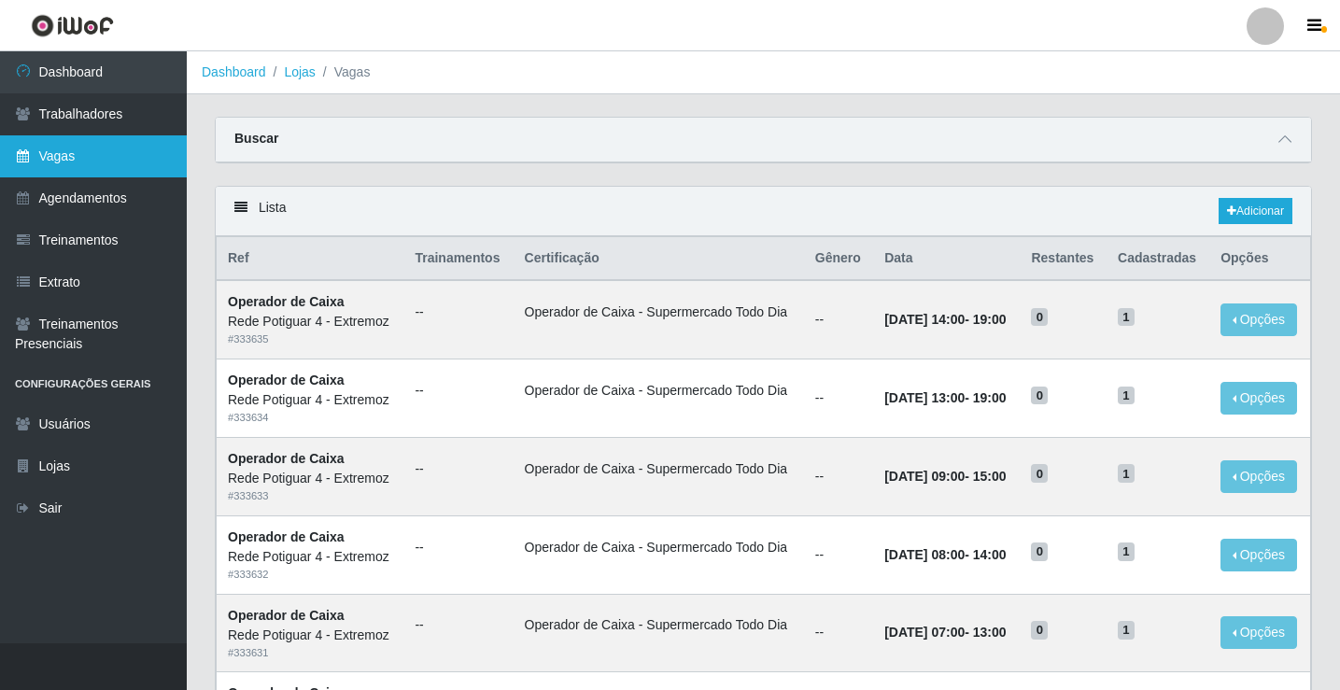
click at [120, 166] on link "Vagas" at bounding box center [93, 156] width 187 height 42
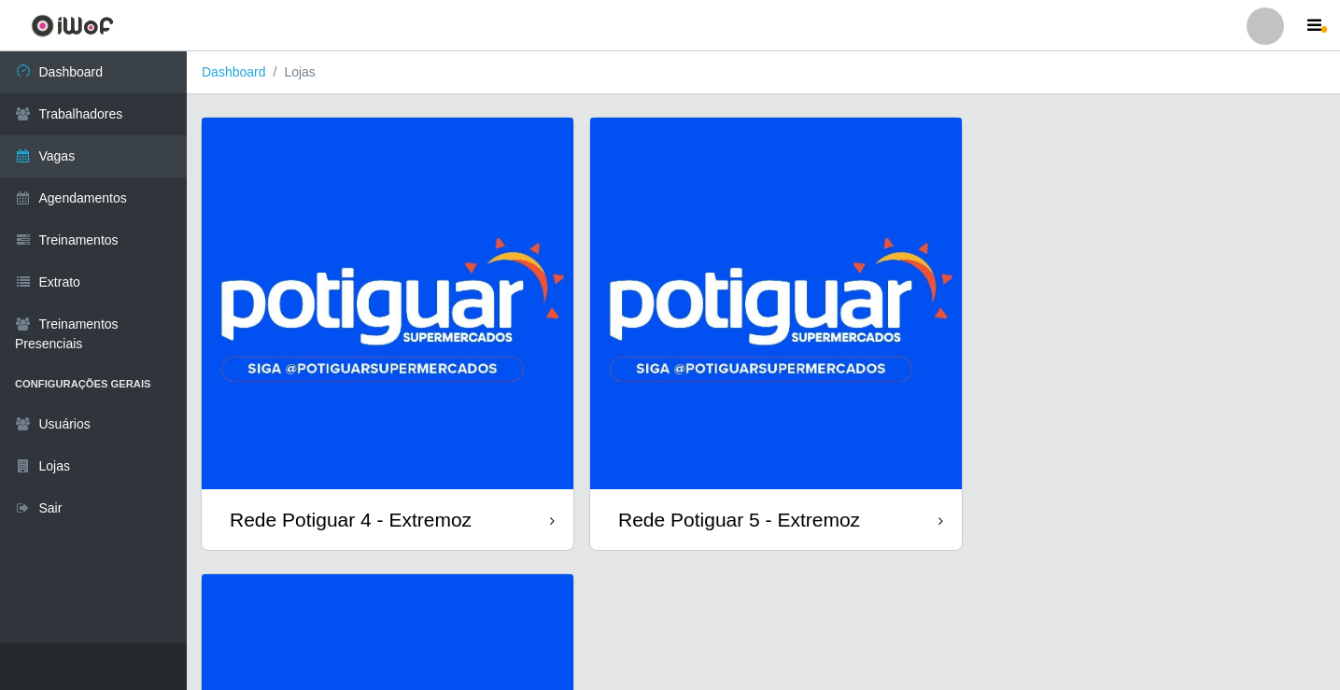
click at [775, 321] on img at bounding box center [776, 304] width 372 height 372
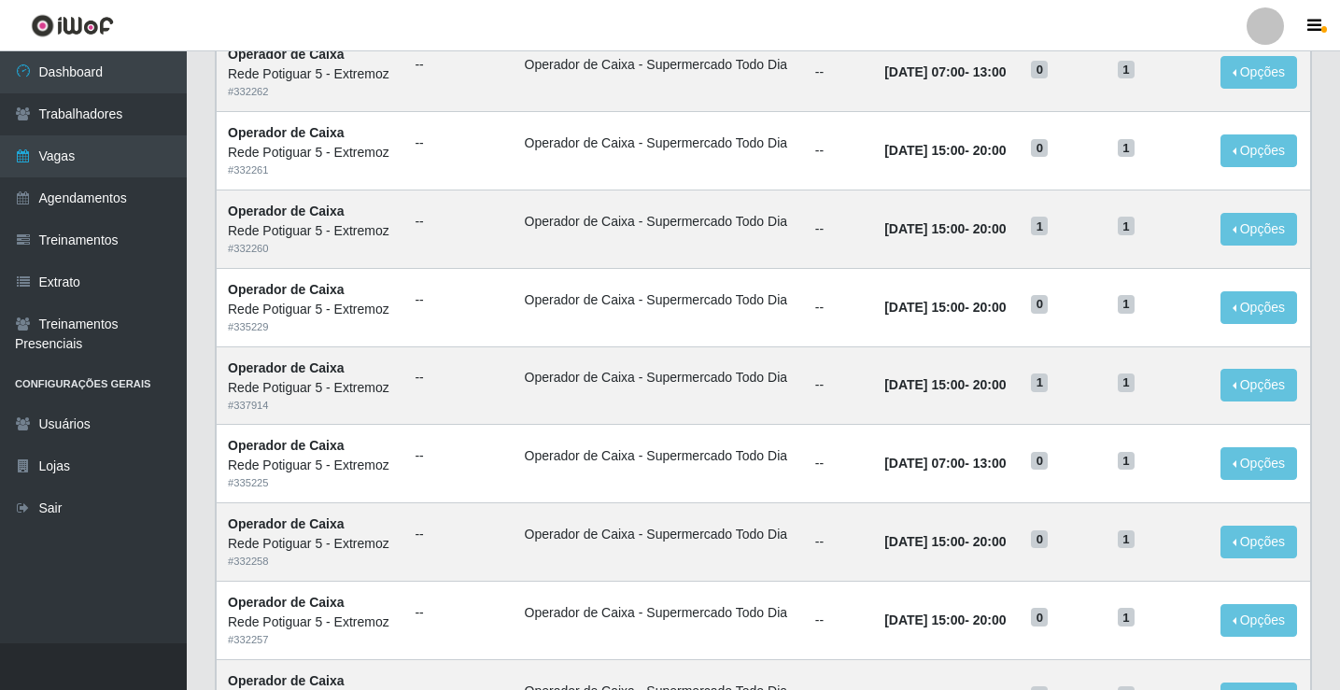
scroll to position [280, 0]
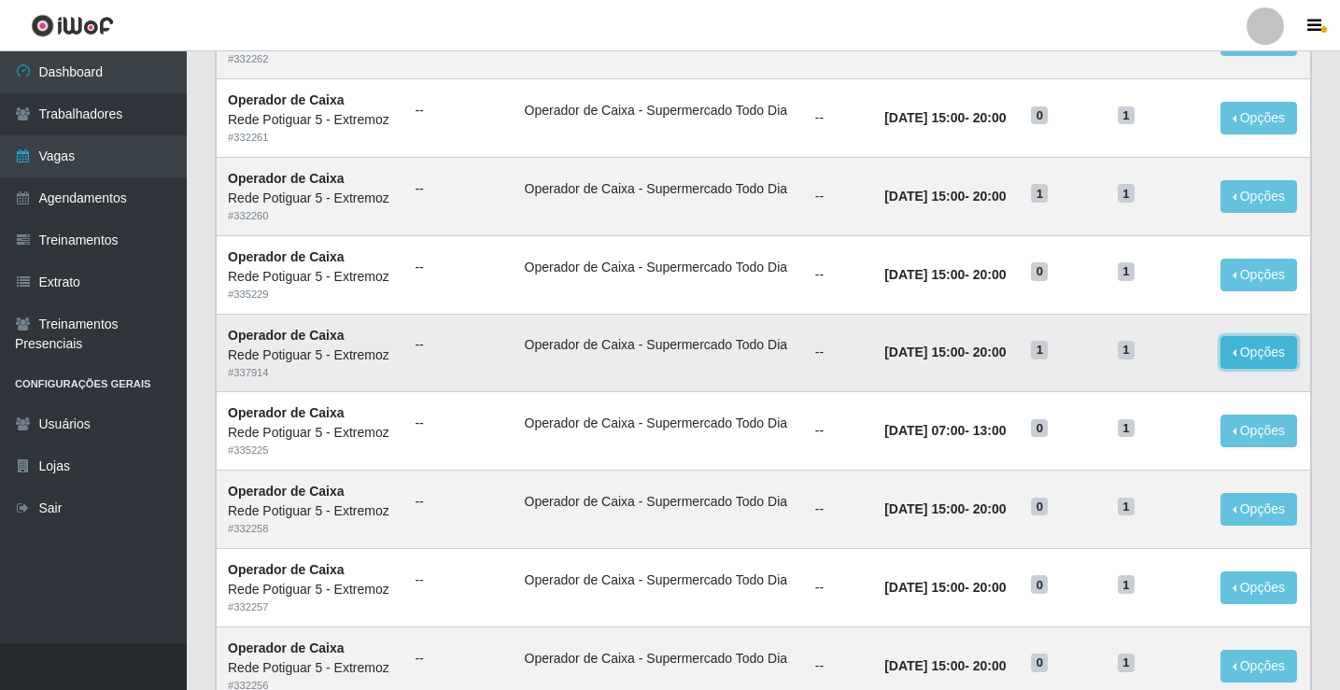
click at [1267, 361] on button "Opções" at bounding box center [1259, 352] width 77 height 33
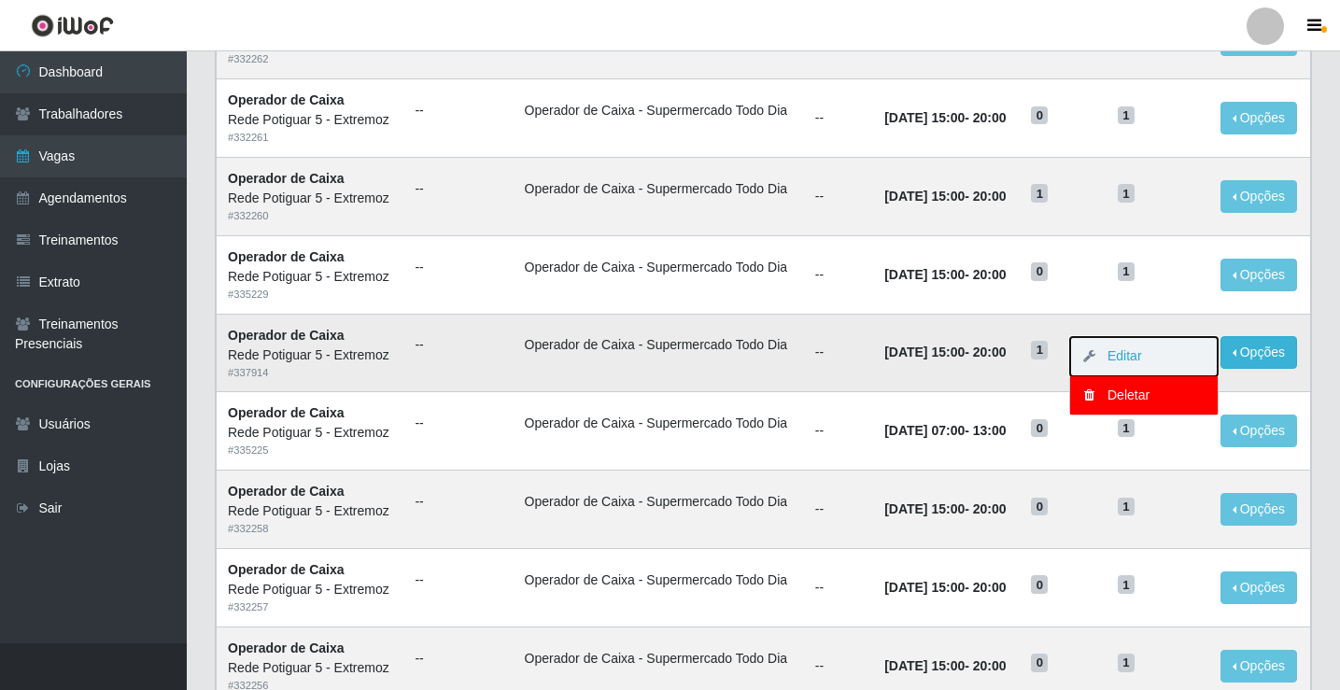
click at [1161, 367] on button "Editar" at bounding box center [1144, 356] width 148 height 39
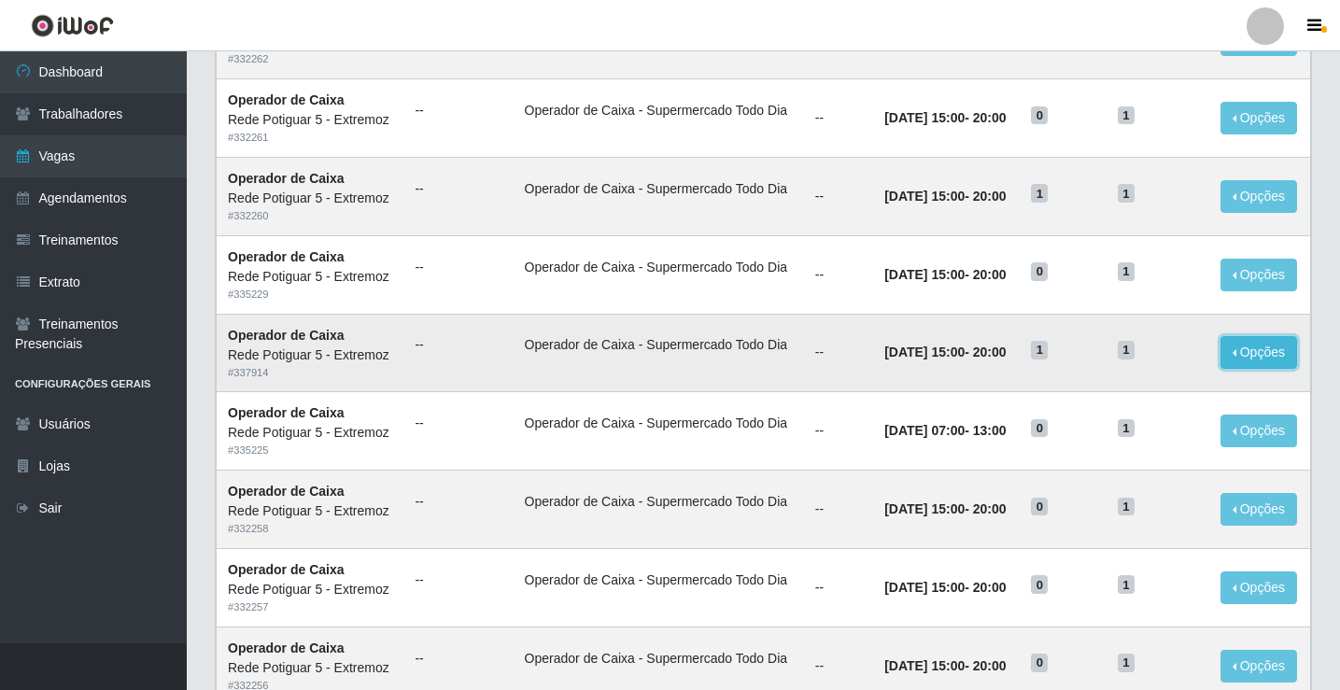
click at [1243, 351] on button "Opções" at bounding box center [1259, 352] width 77 height 33
click at [1139, 362] on link "Editar" at bounding box center [1115, 355] width 53 height 15
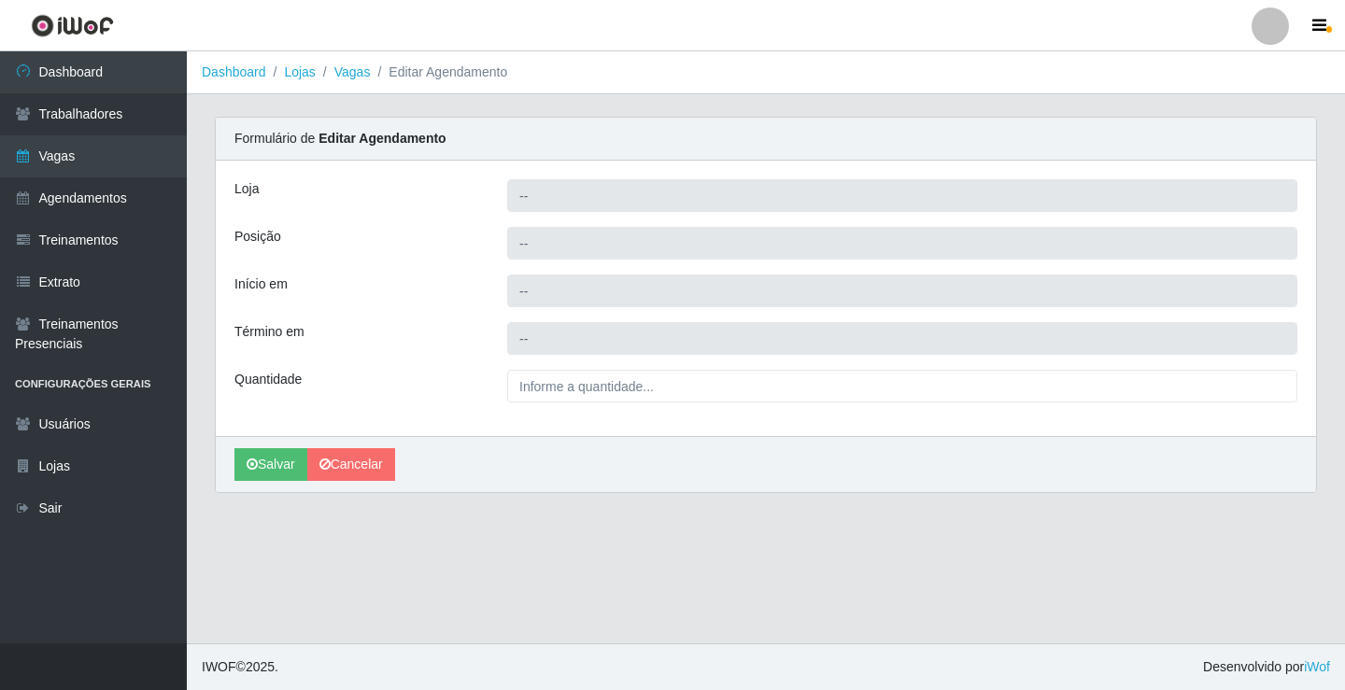
type input "Rede Potiguar 5 - Extremoz"
type input "Operador de Caixa"
type input "2025-08-27 15:00:00"
type input "2025-08-27 20:00:00"
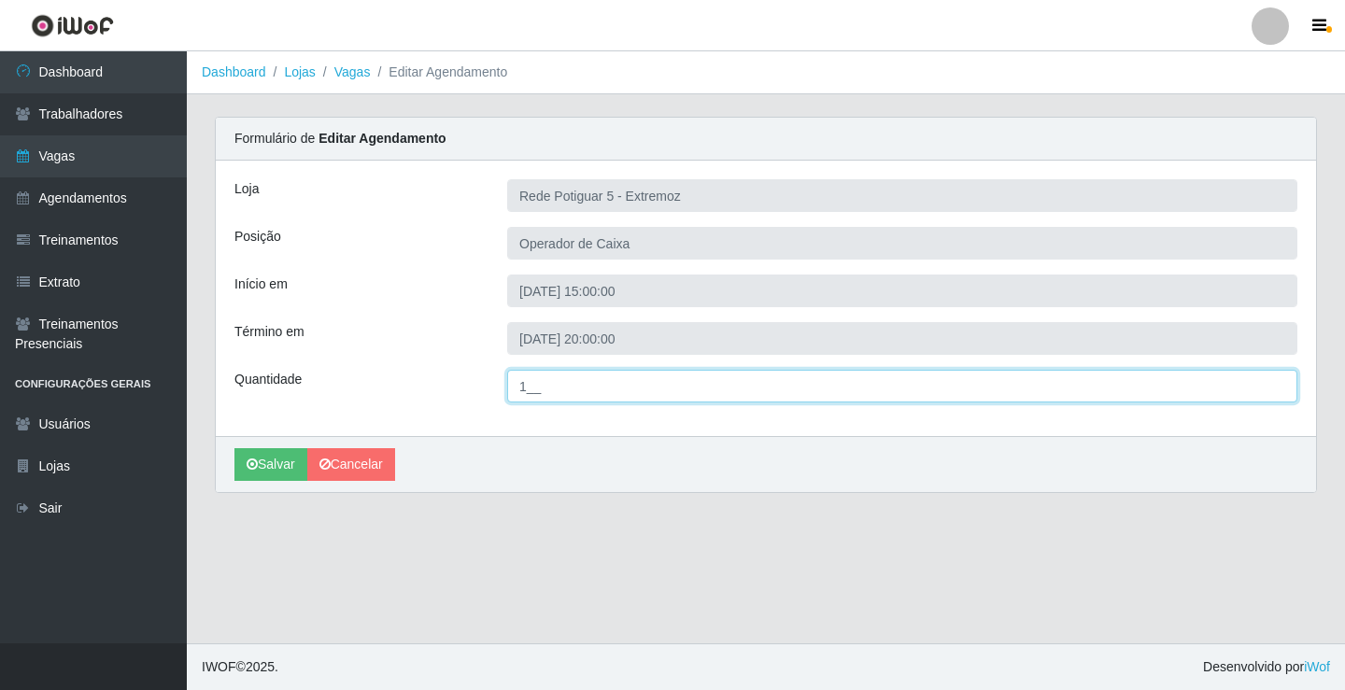
drag, startPoint x: 539, startPoint y: 389, endPoint x: 426, endPoint y: 381, distance: 113.3
click at [428, 383] on div "Quantidade 1__" at bounding box center [765, 386] width 1091 height 33
type input "02_"
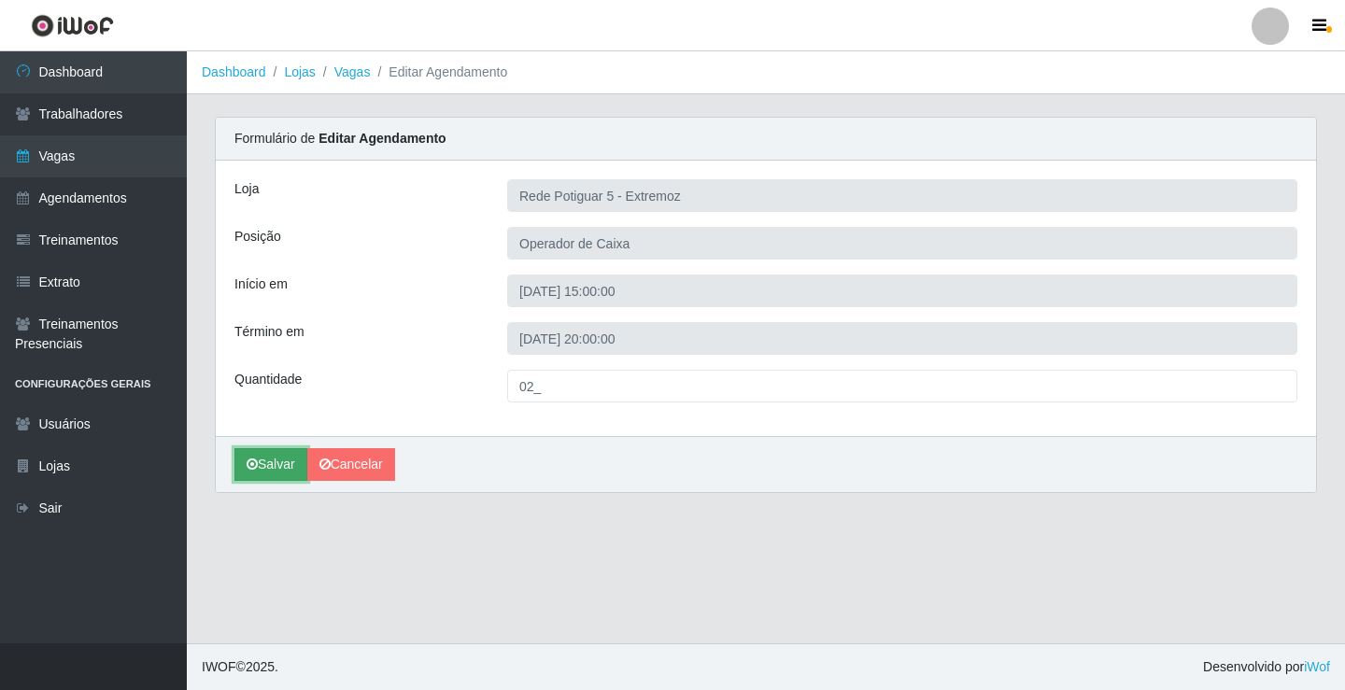
click at [269, 460] on button "Salvar" at bounding box center [270, 464] width 73 height 33
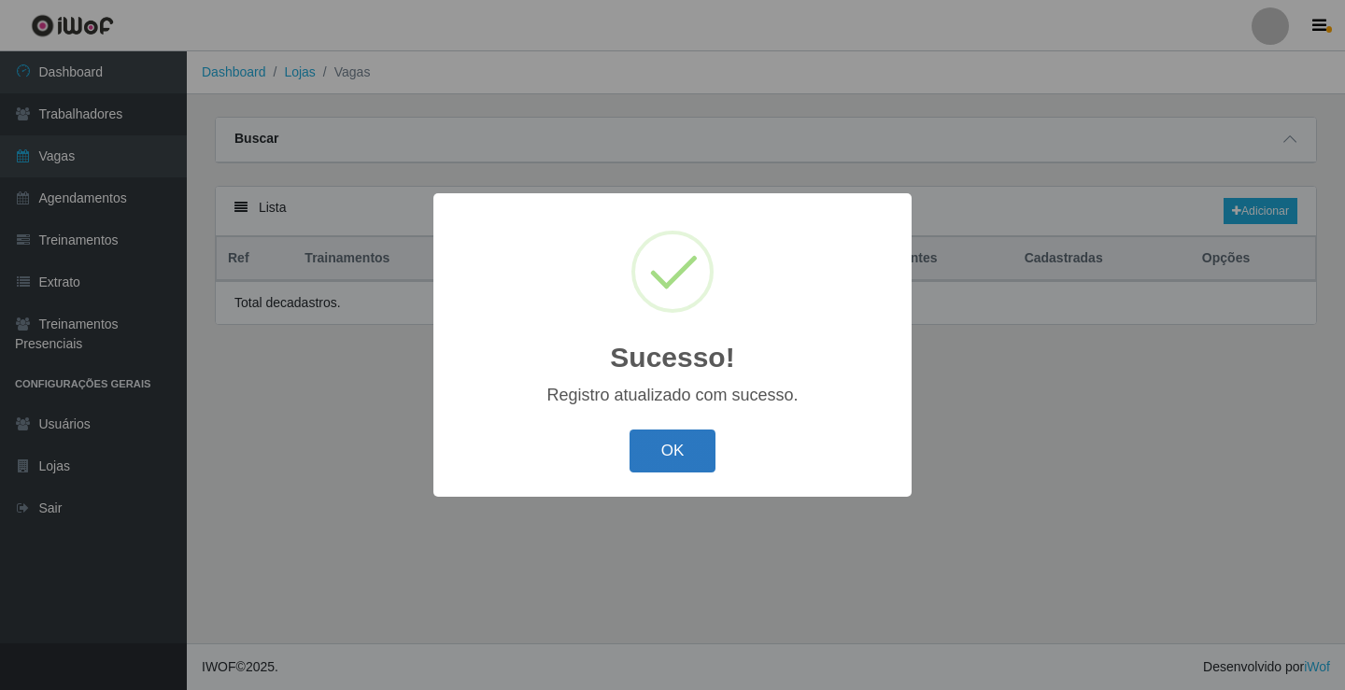
click at [666, 441] on button "OK" at bounding box center [673, 452] width 87 height 44
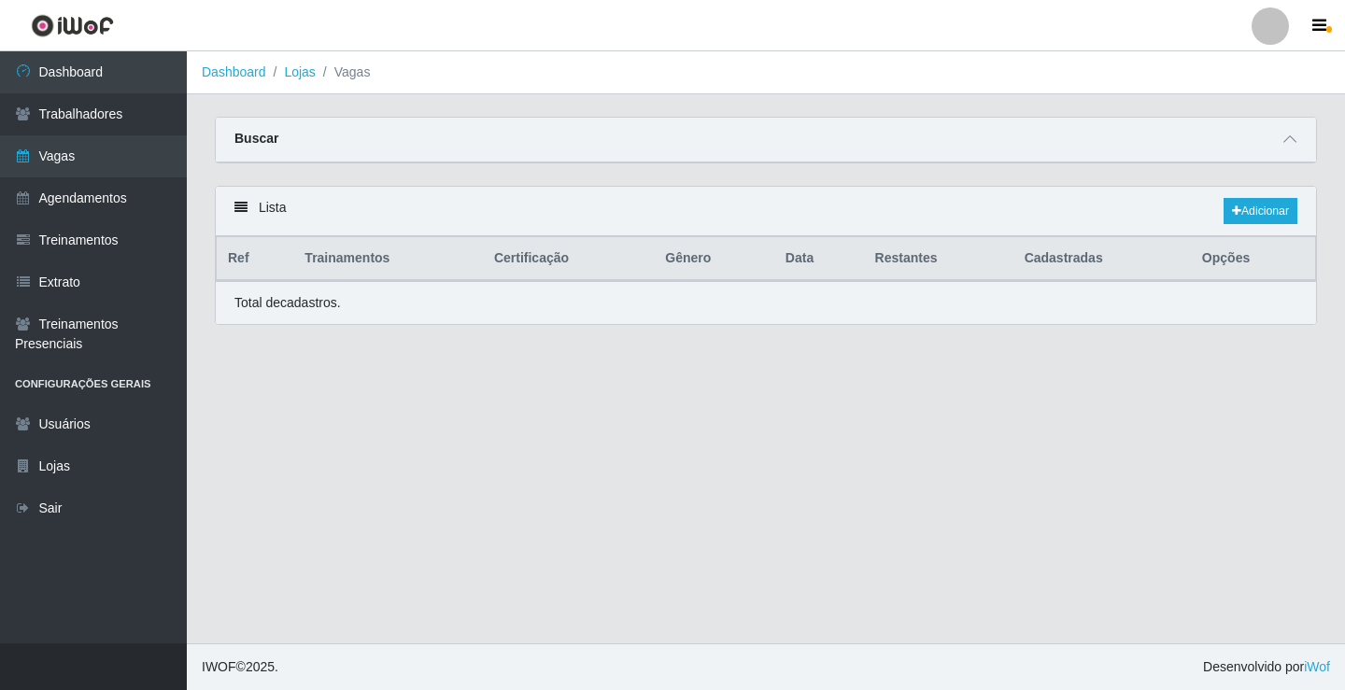
click at [106, 150] on link "Vagas" at bounding box center [93, 156] width 187 height 42
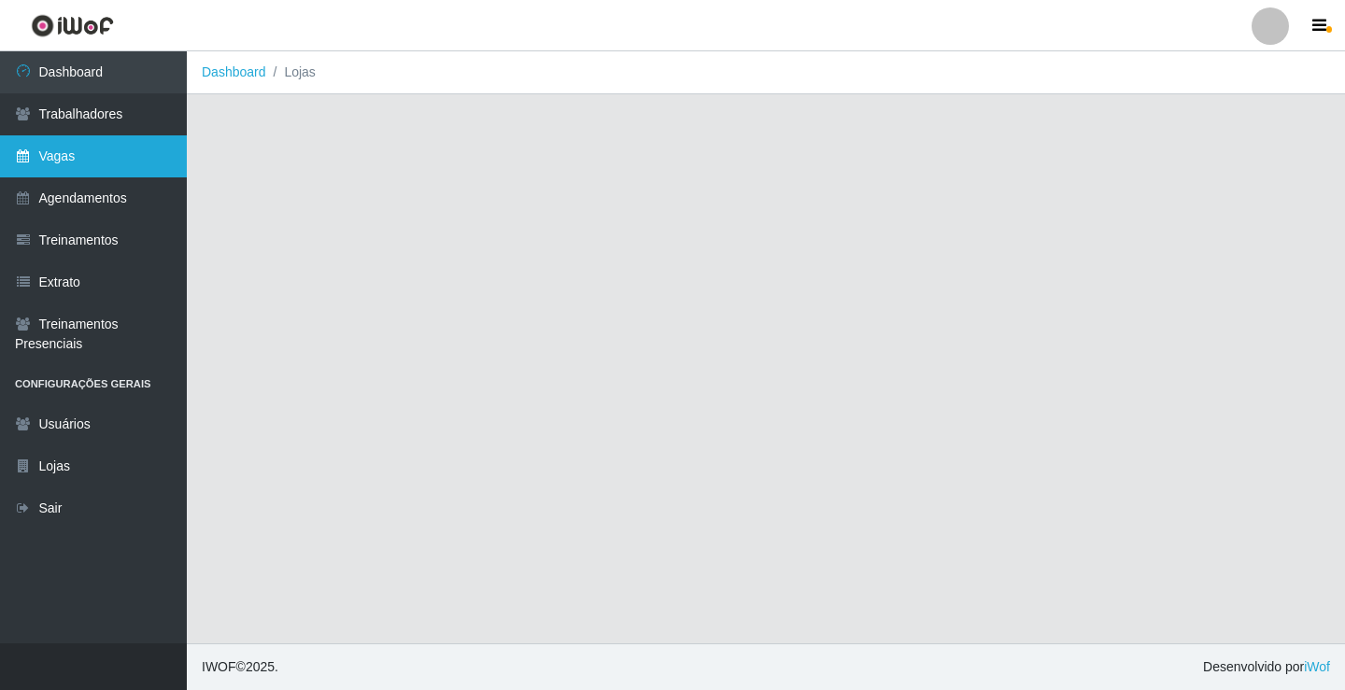
click at [102, 152] on link "Vagas" at bounding box center [93, 156] width 187 height 42
click at [122, 158] on link "Vagas" at bounding box center [93, 156] width 187 height 42
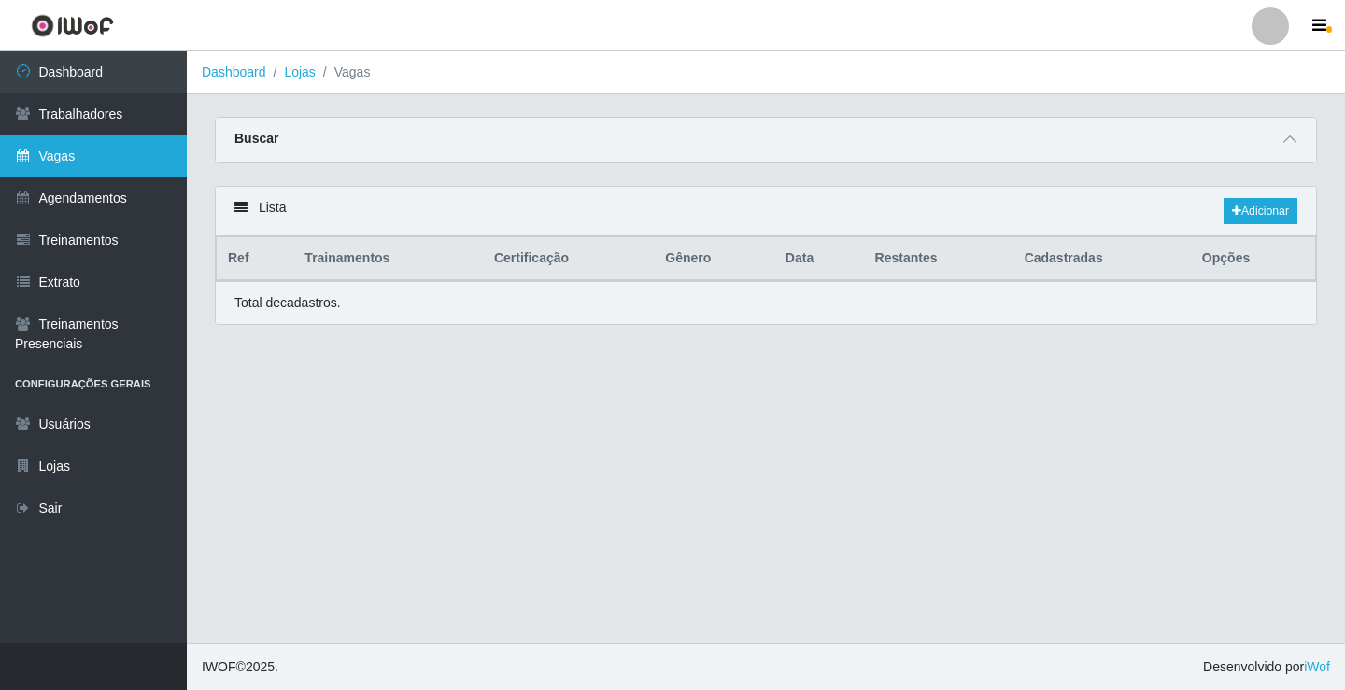
click at [105, 157] on link "Vagas" at bounding box center [93, 156] width 187 height 42
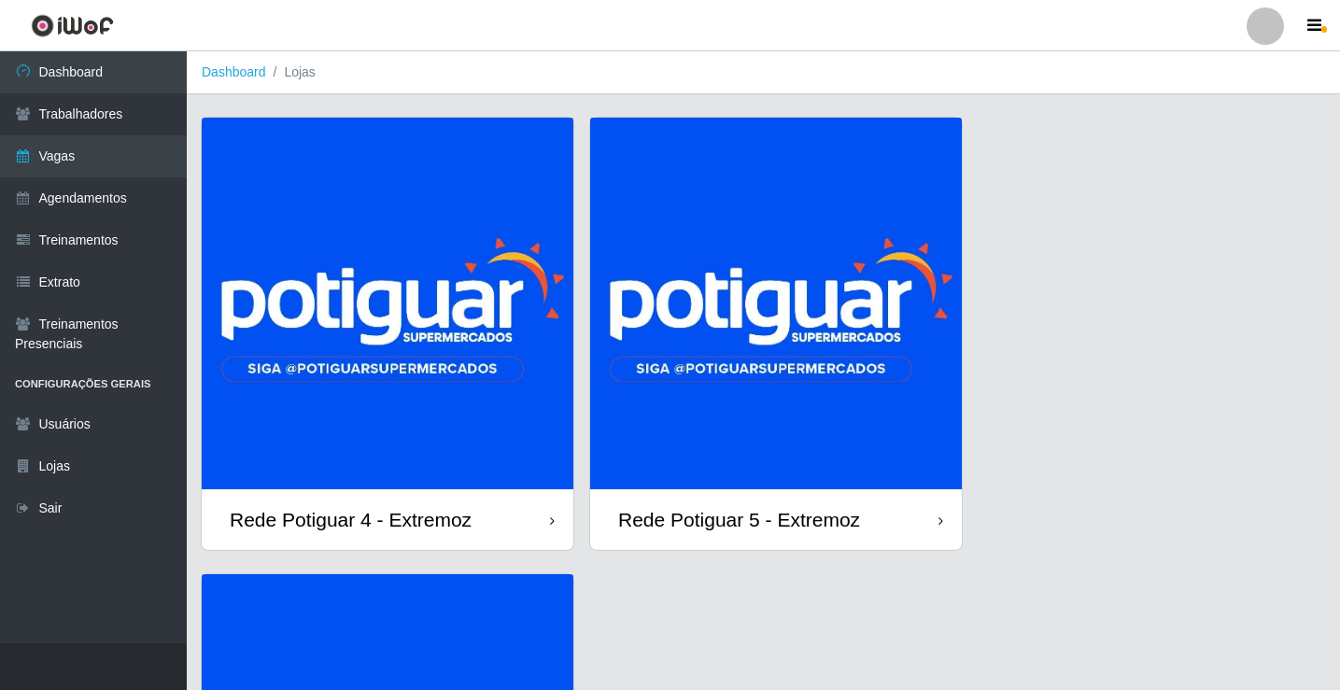
click at [879, 392] on img at bounding box center [776, 304] width 372 height 372
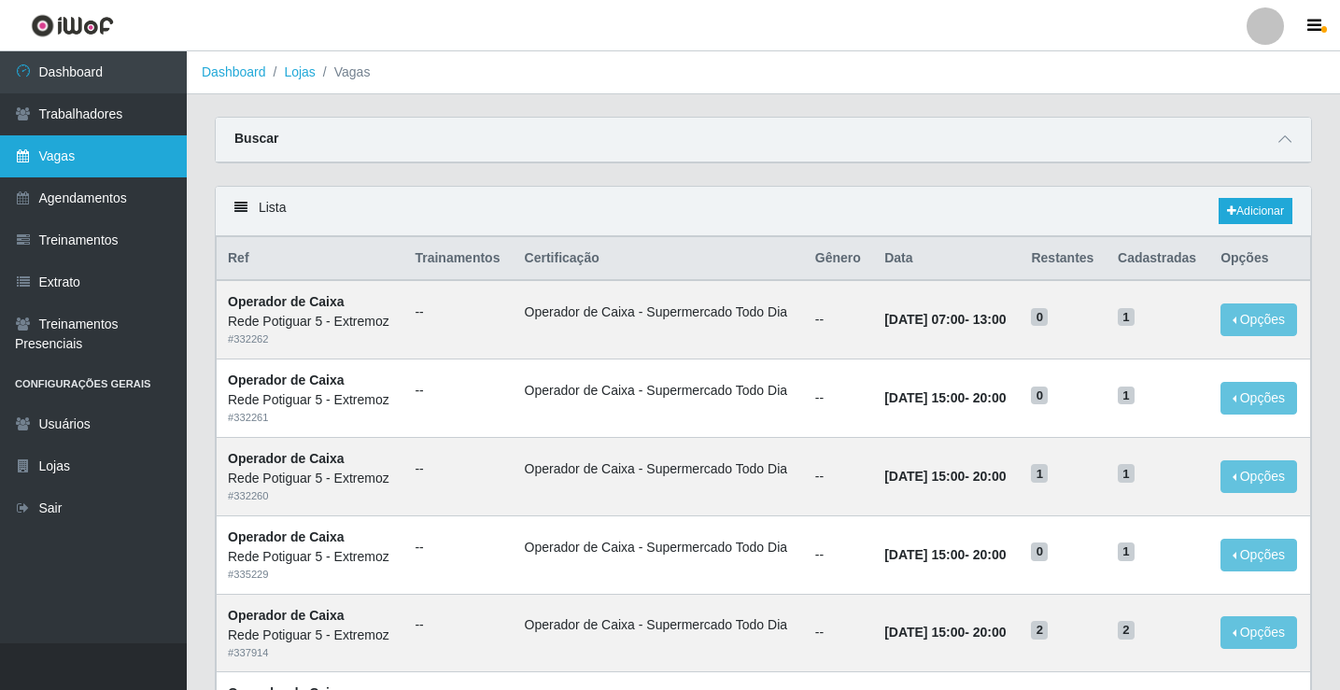
click at [135, 163] on link "Vagas" at bounding box center [93, 156] width 187 height 42
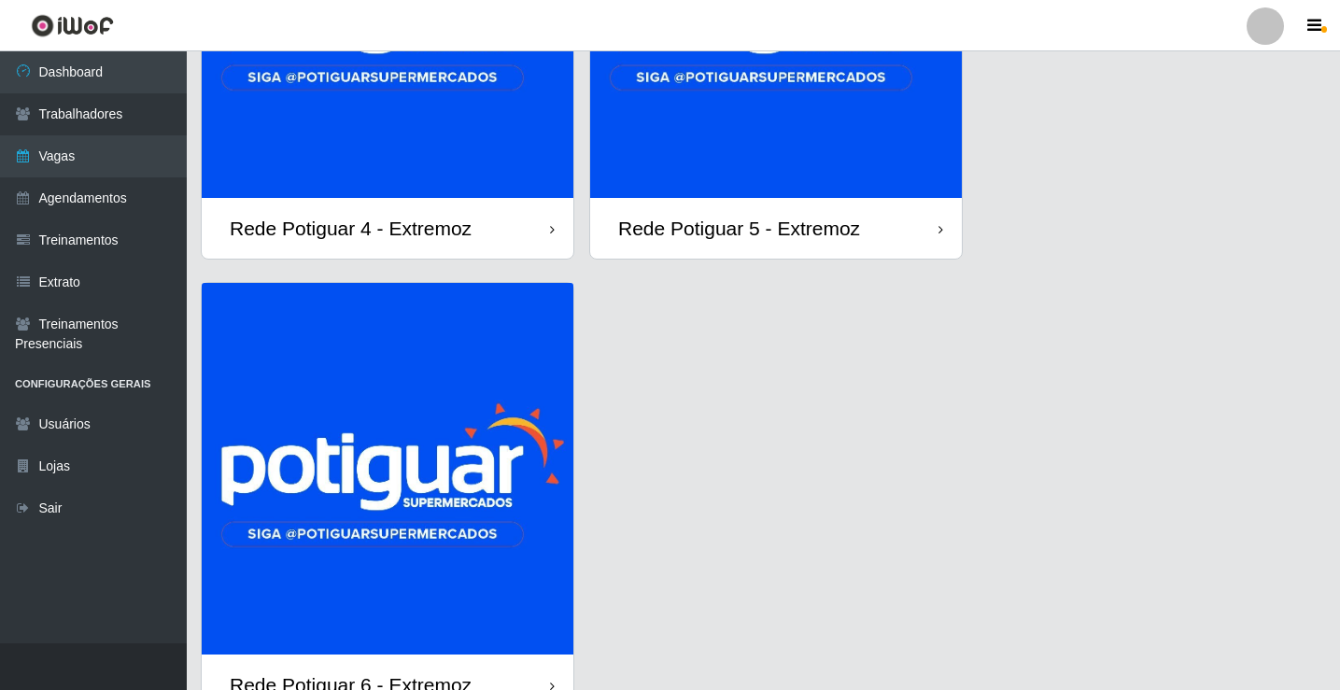
scroll to position [387, 0]
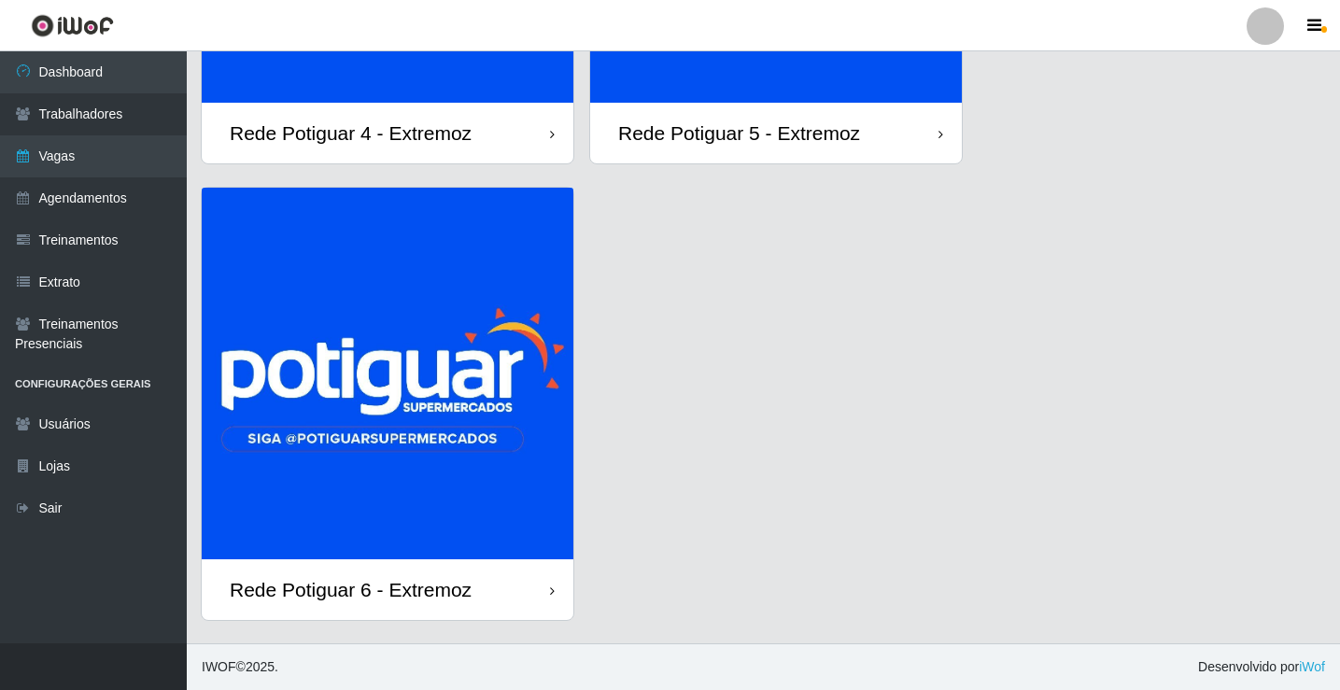
click at [451, 357] on img at bounding box center [388, 374] width 372 height 372
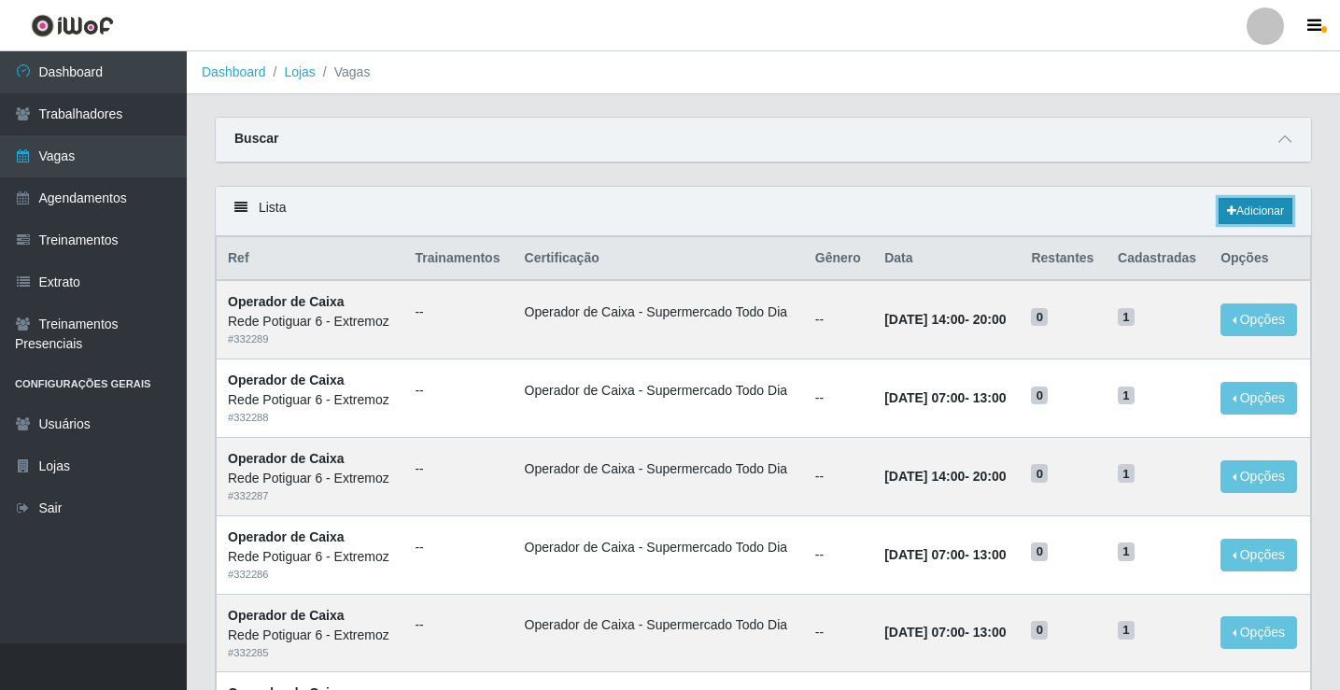
click at [1259, 211] on link "Adicionar" at bounding box center [1256, 211] width 74 height 26
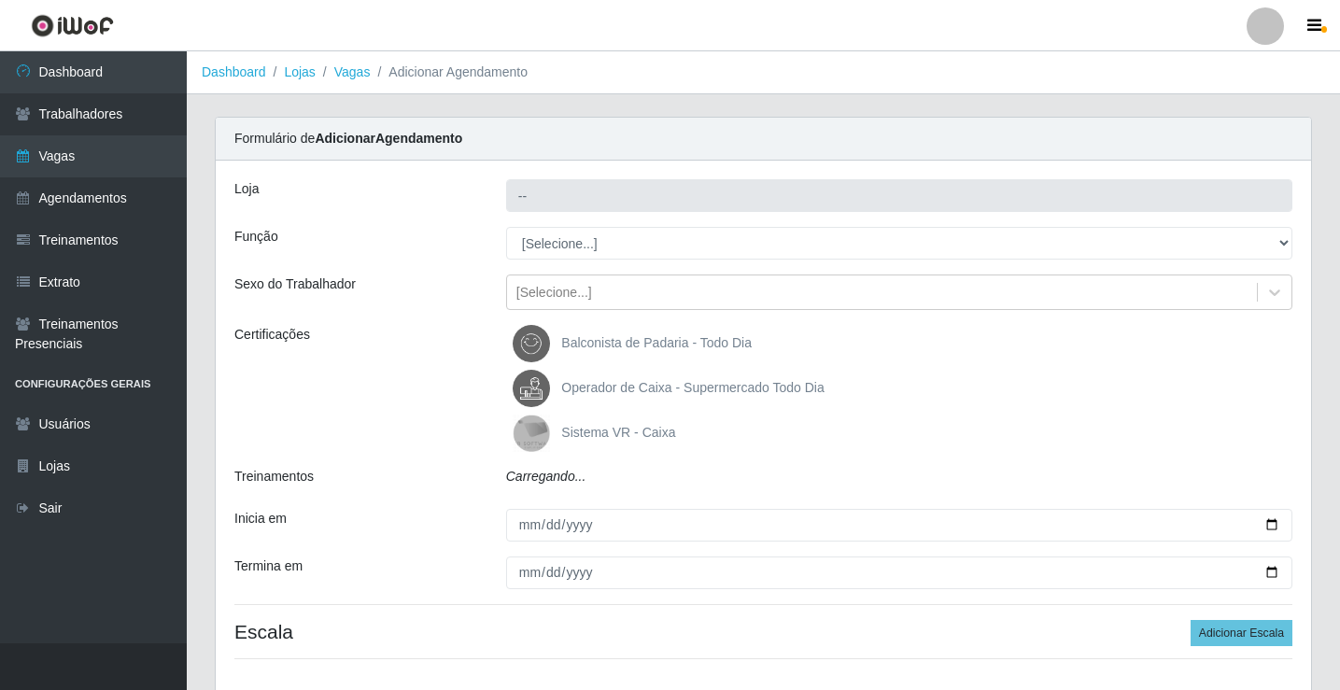
type input "Rede Potiguar 6 - Extremoz"
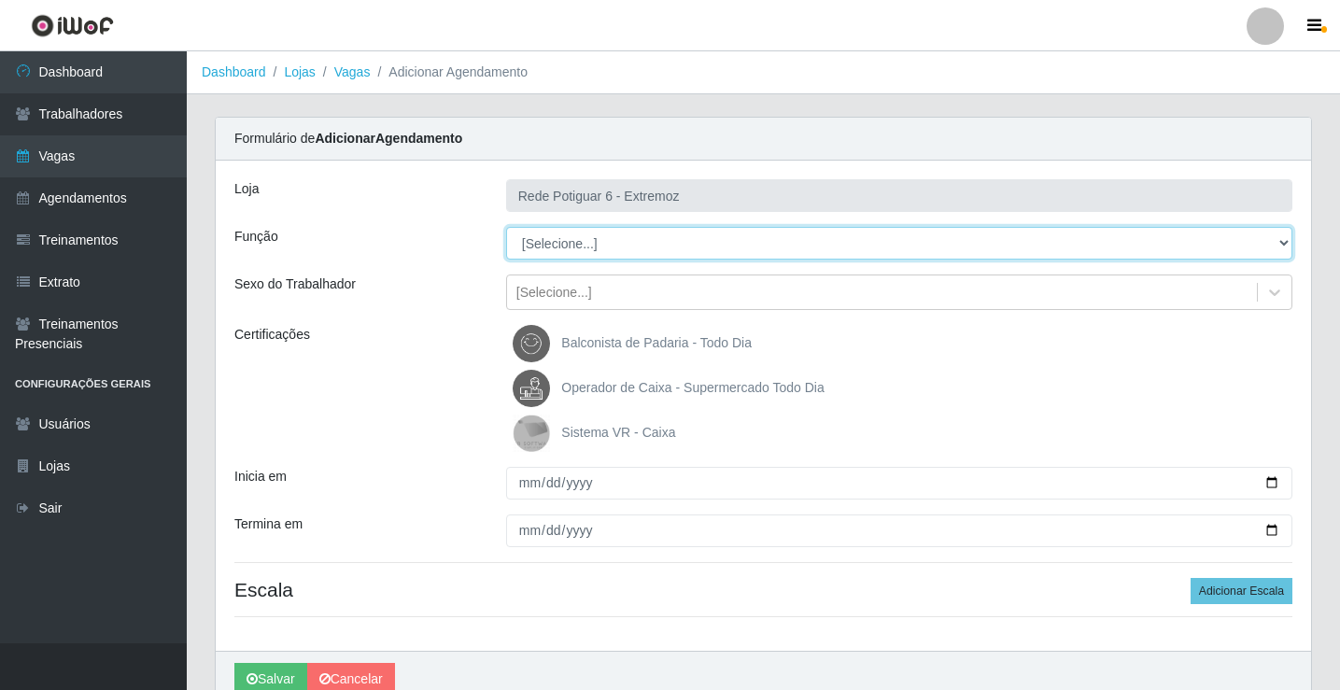
click at [602, 246] on select "[Selecione...] ASG Balconista Embalador Operador de Caixa Operador de Caixa + O…" at bounding box center [899, 243] width 786 height 33
select select "22"
click at [506, 227] on select "[Selecione...] ASG Balconista Embalador Operador de Caixa Operador de Caixa + O…" at bounding box center [899, 243] width 786 height 33
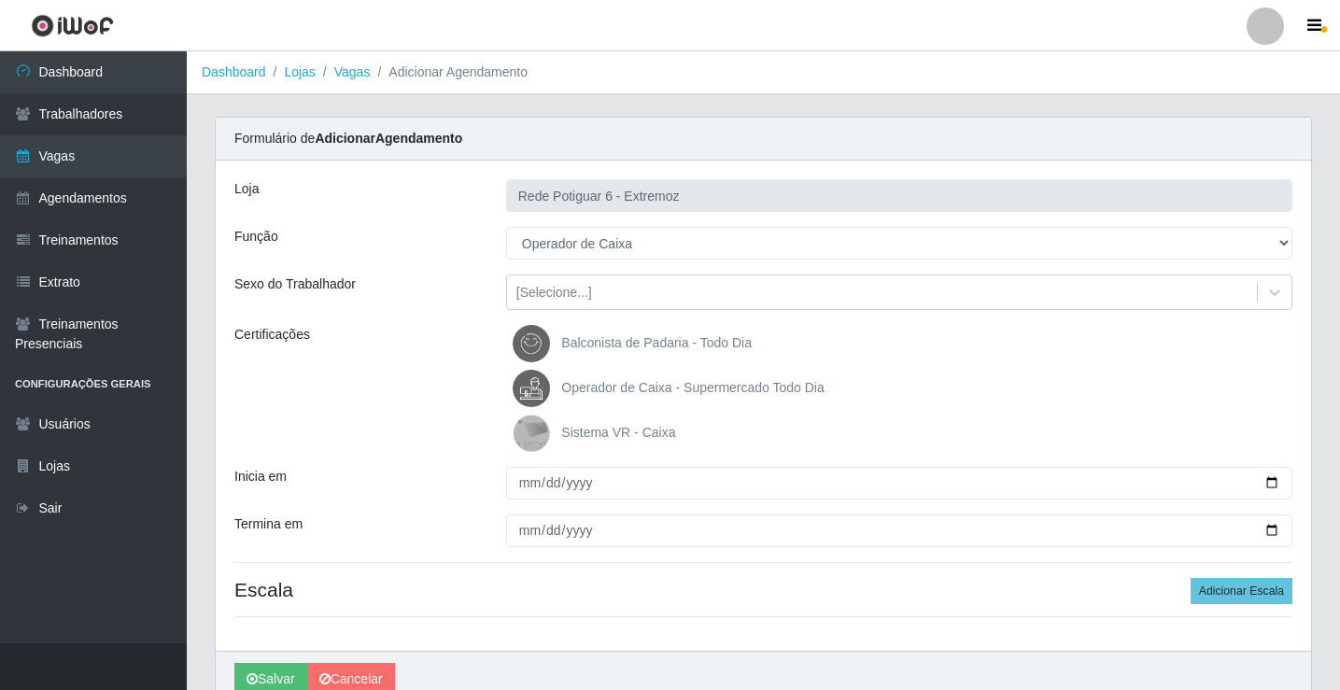
click at [588, 380] on span "Operador de Caixa - Supermercado Todo Dia" at bounding box center [692, 387] width 262 height 15
click at [0, 0] on input "Operador de Caixa - Supermercado Todo Dia" at bounding box center [0, 0] width 0 height 0
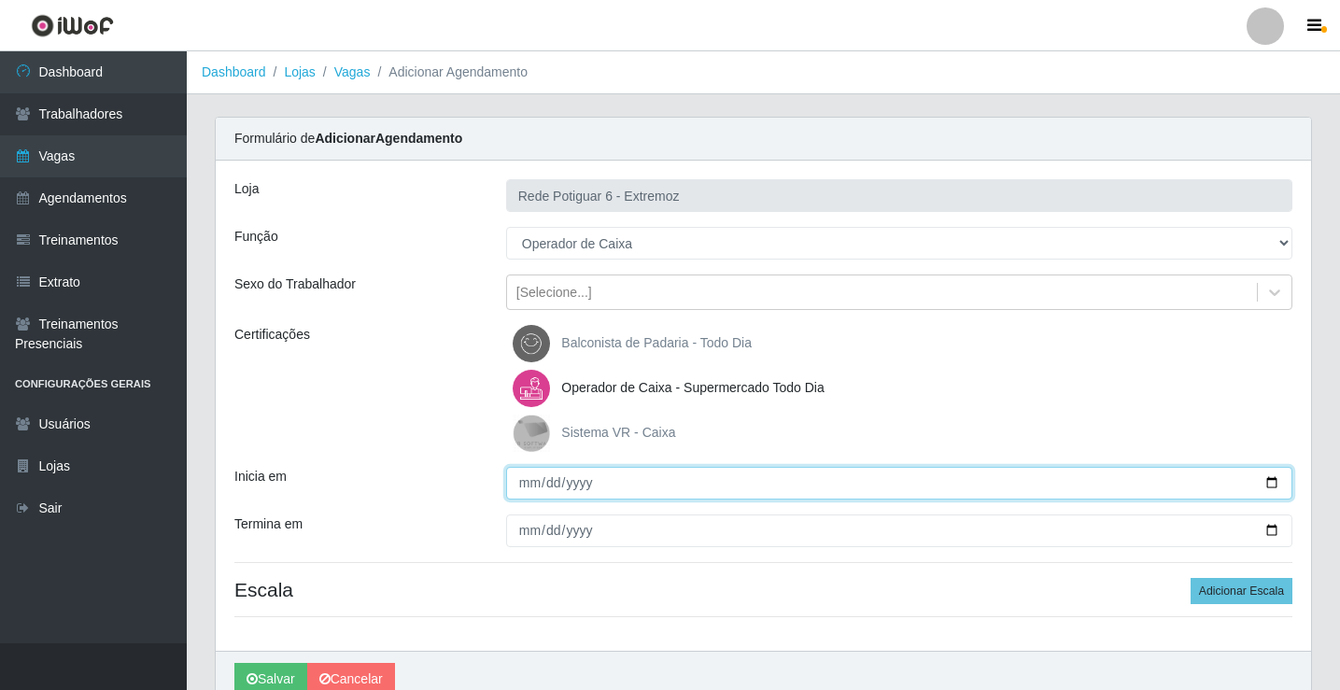
click at [526, 472] on input "Inicia em" at bounding box center [899, 483] width 786 height 33
type input "2025-08-28"
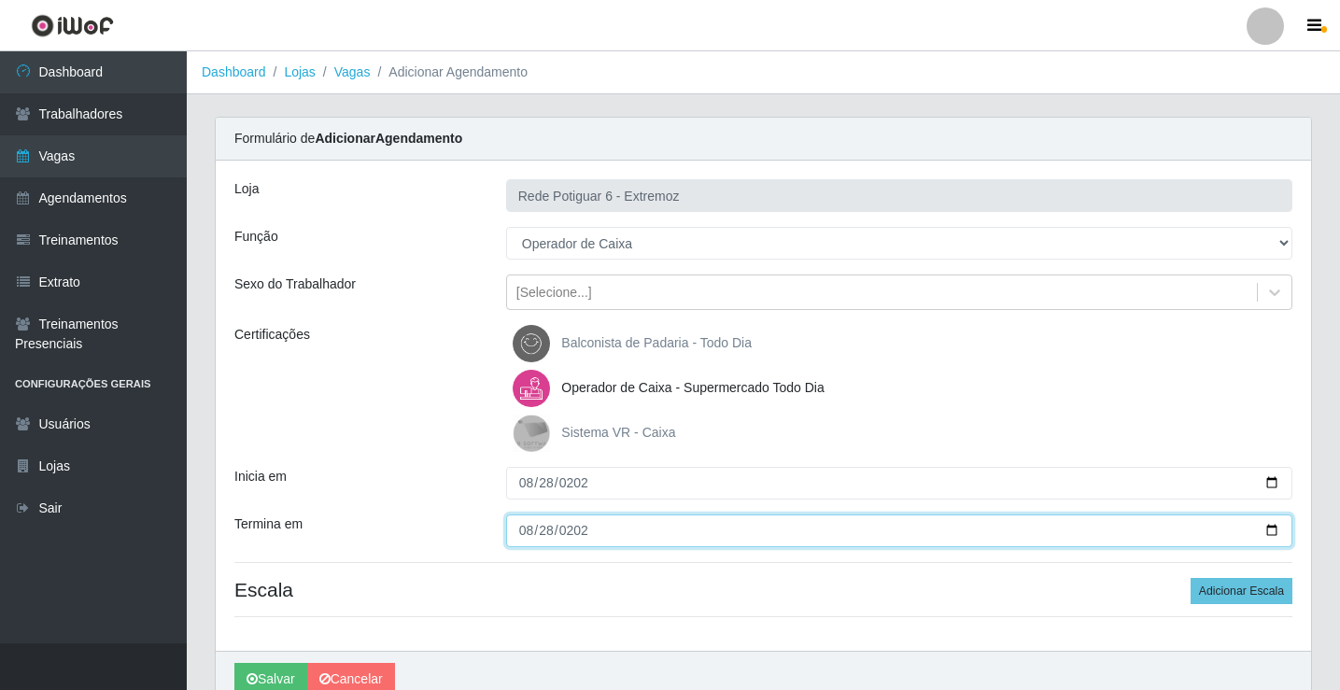
type input "2025-08-28"
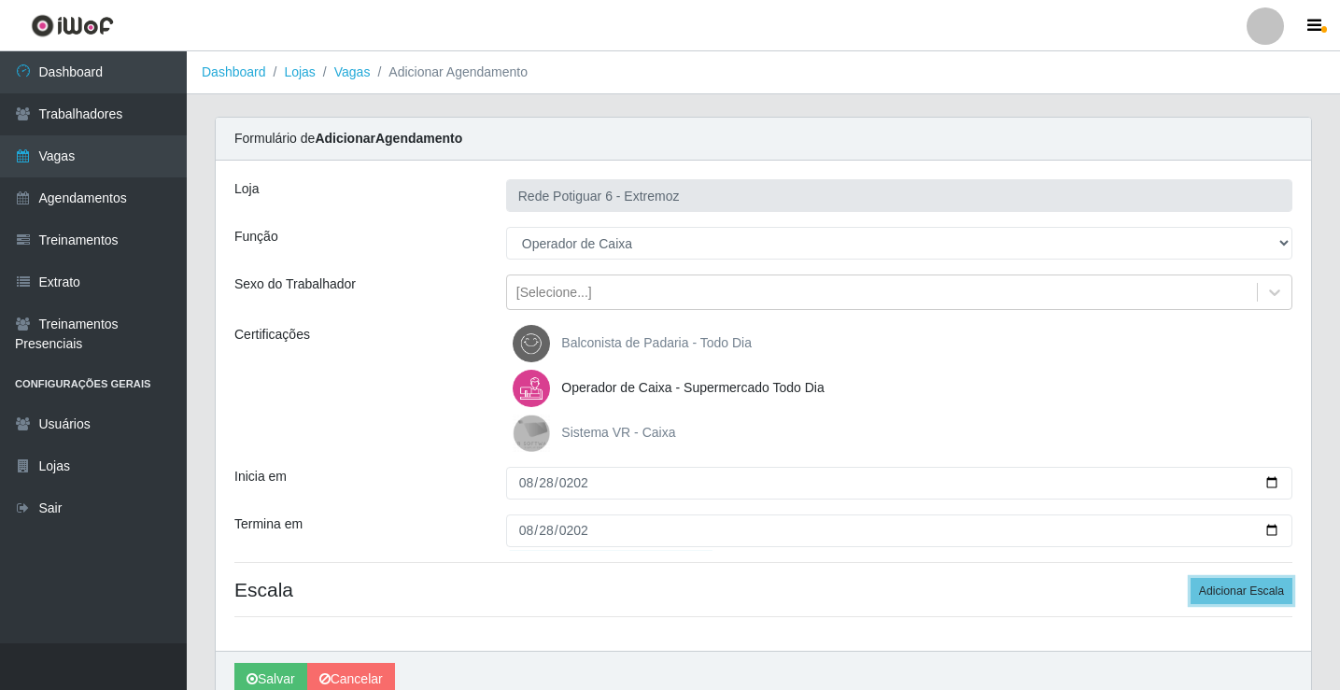
click at [1191, 578] on button "Adicionar Escala" at bounding box center [1242, 591] width 102 height 26
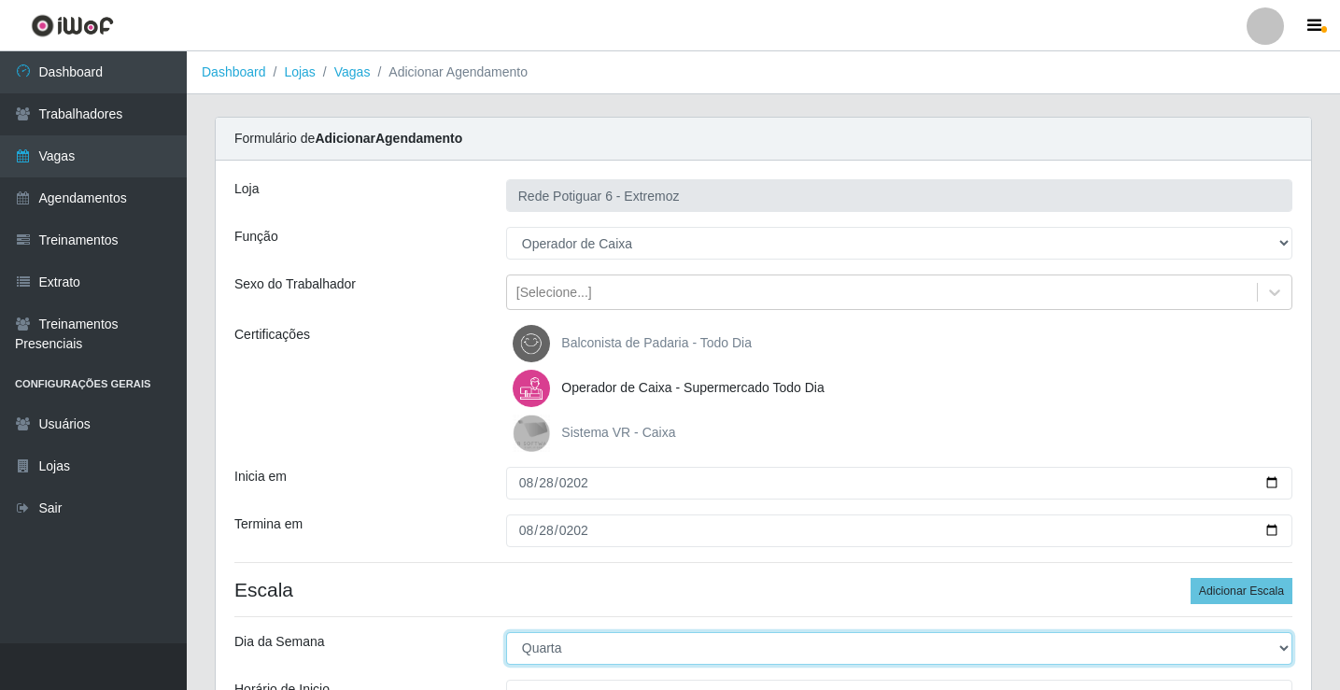
select select "4"
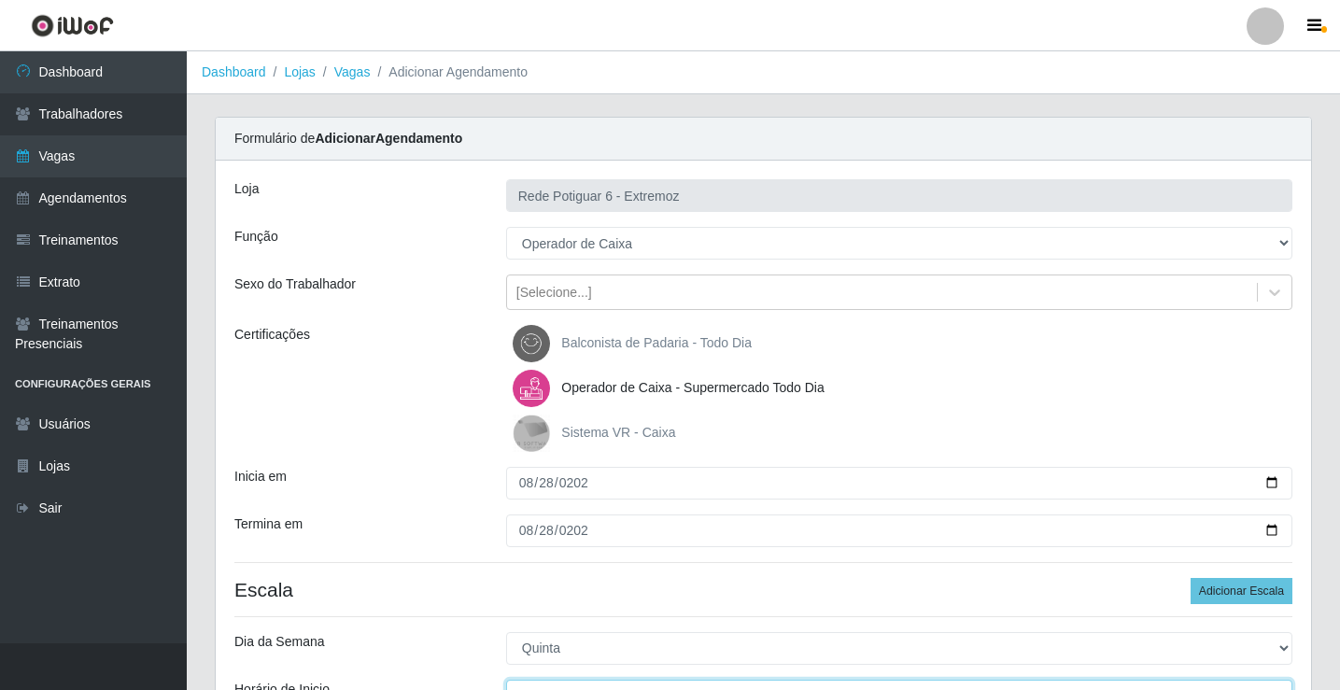
scroll to position [22, 0]
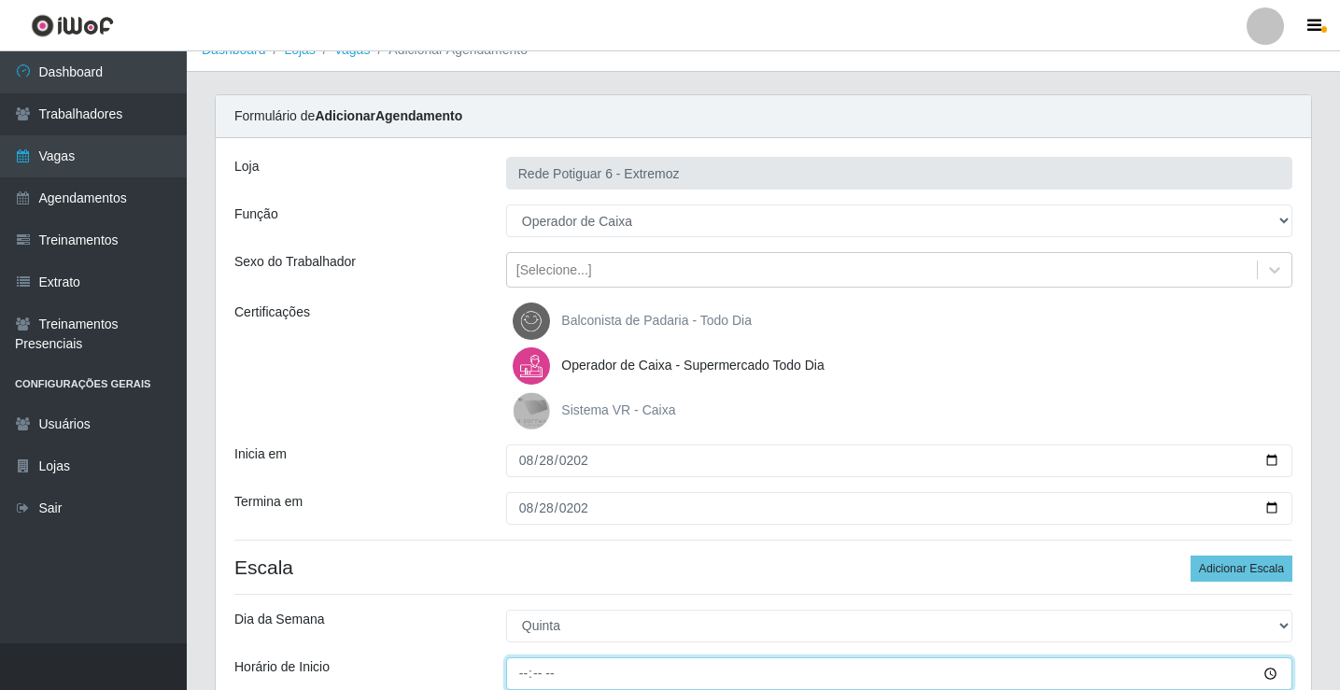
type input "14:00"
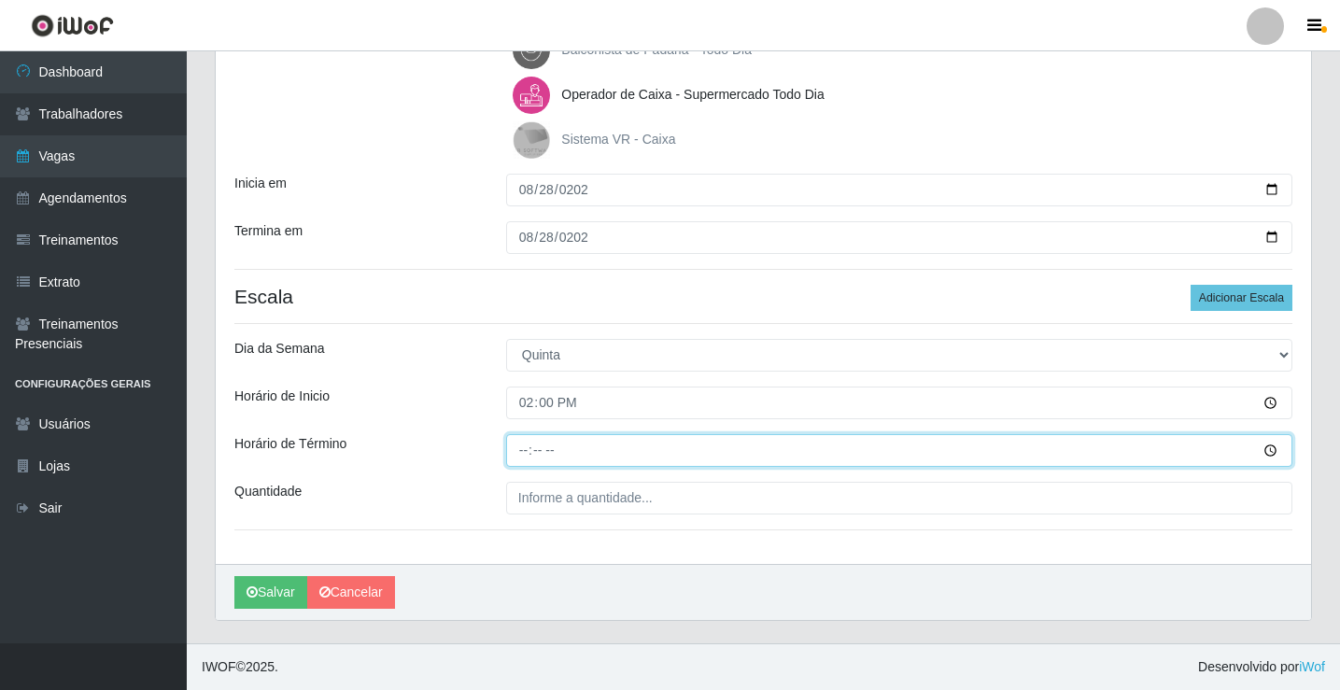
type input "20:00"
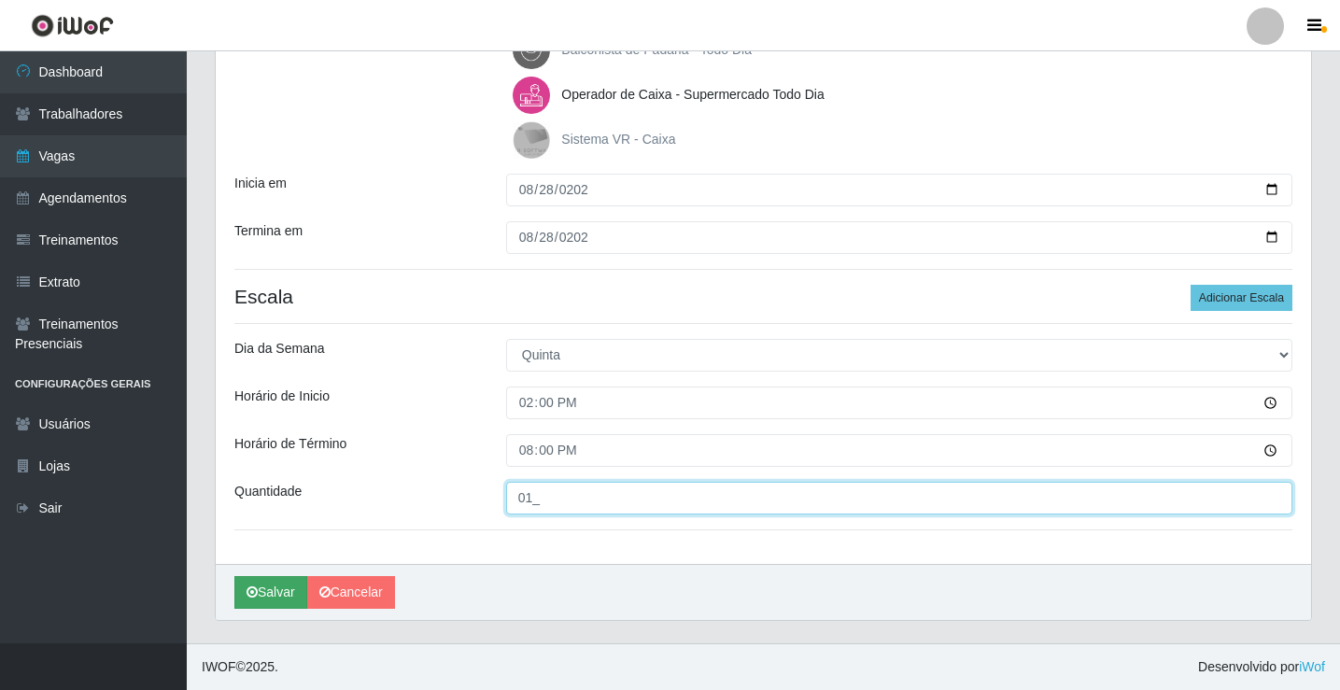
type input "01_"
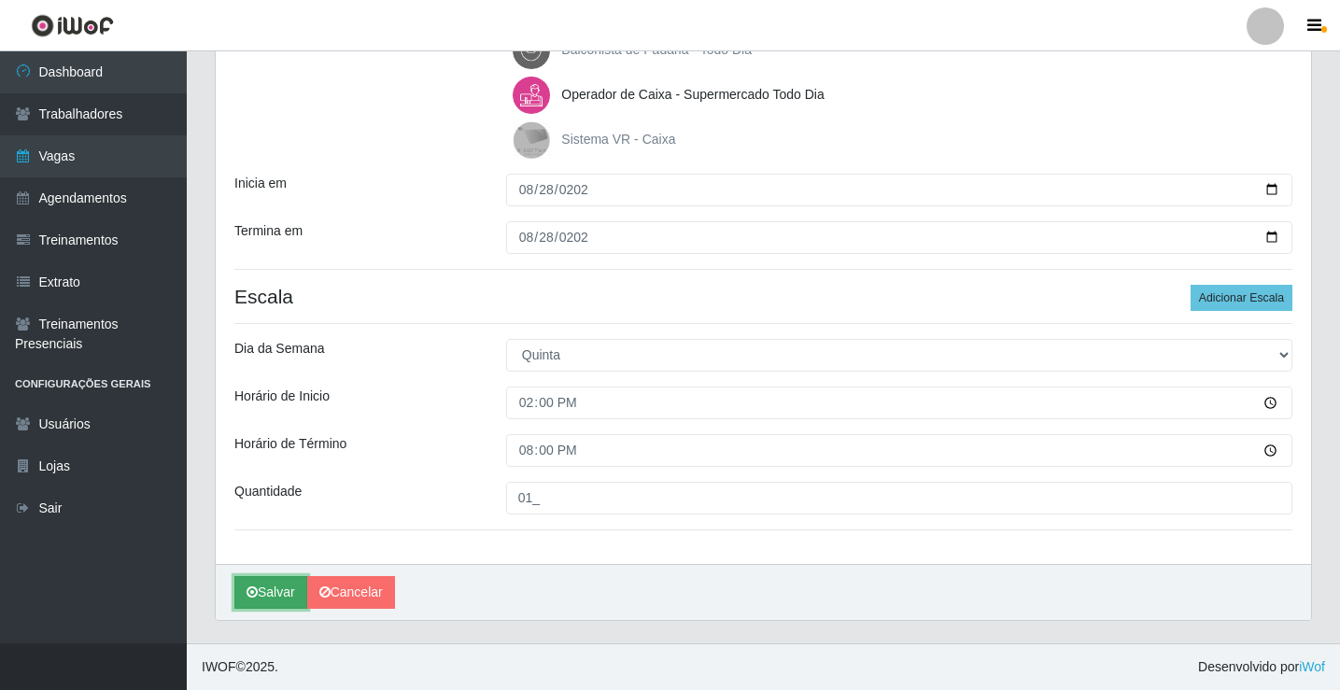
click at [280, 581] on button "Salvar" at bounding box center [270, 592] width 73 height 33
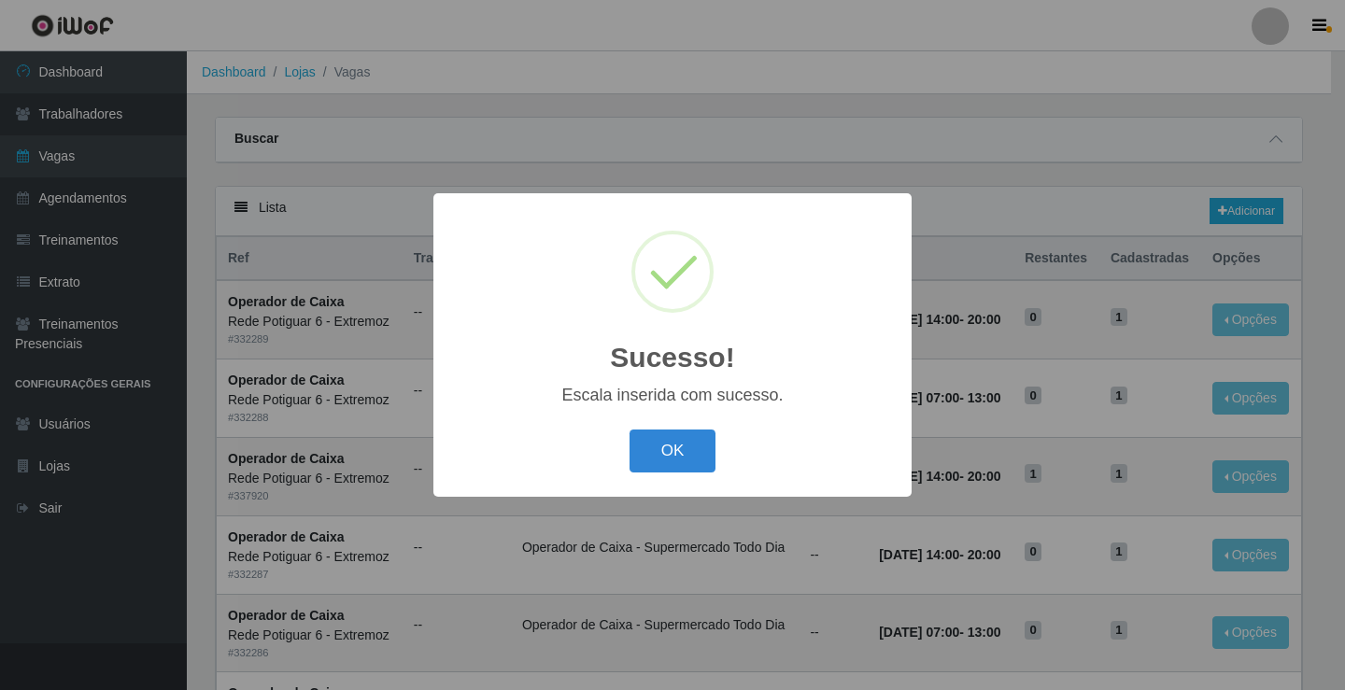
click at [630, 430] on button "OK" at bounding box center [673, 452] width 87 height 44
